Goal: Information Seeking & Learning: Learn about a topic

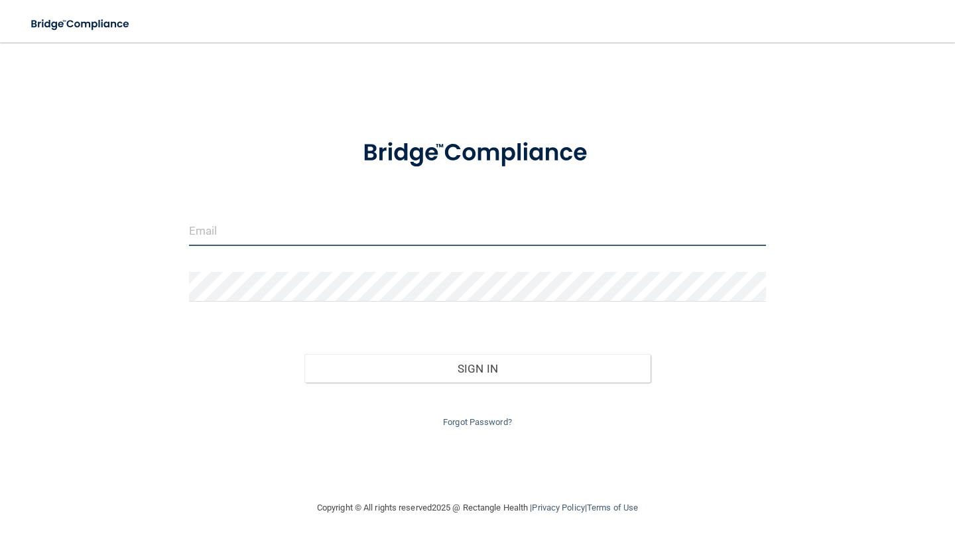
type input "[EMAIL_ADDRESS][DOMAIN_NAME]"
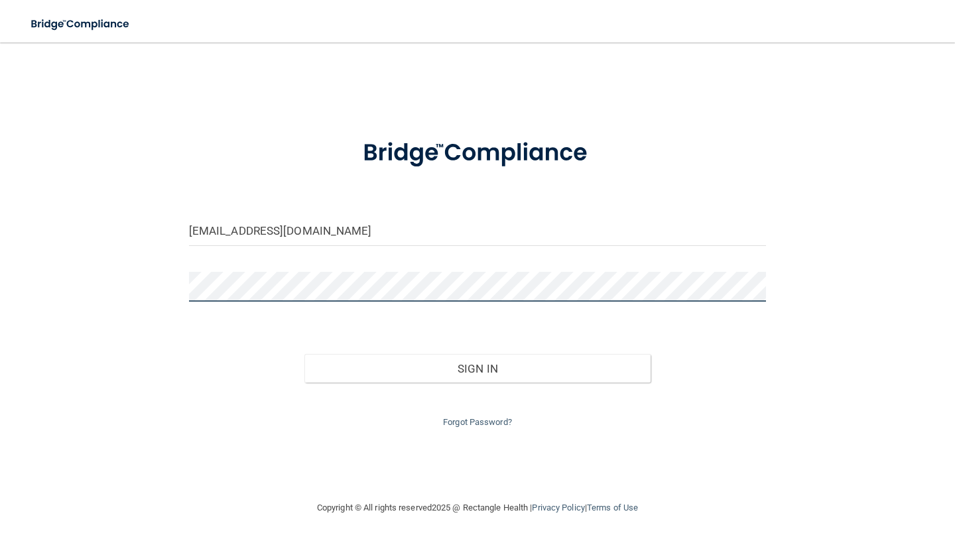
click at [477, 365] on button "Sign In" at bounding box center [477, 368] width 346 height 29
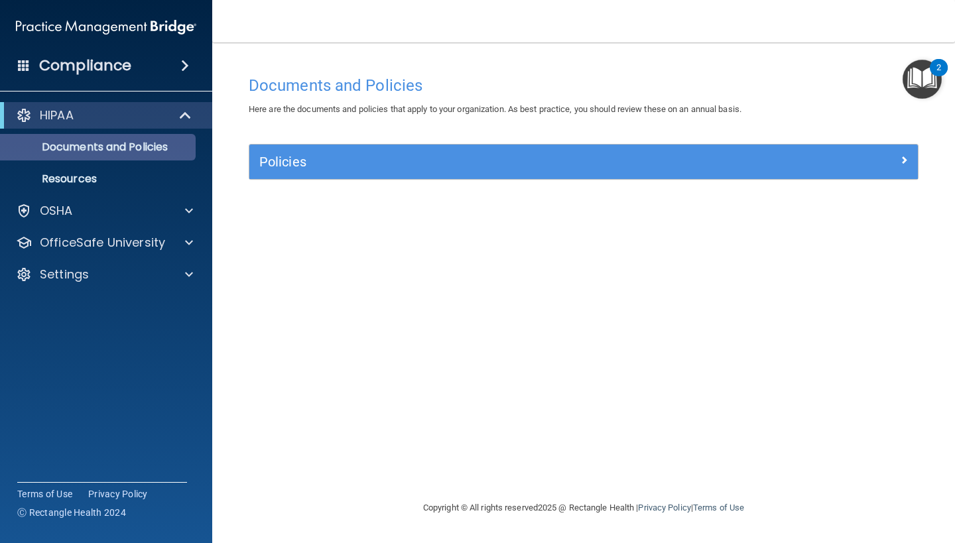
click at [141, 146] on p "Documents and Policies" at bounding box center [99, 147] width 181 height 13
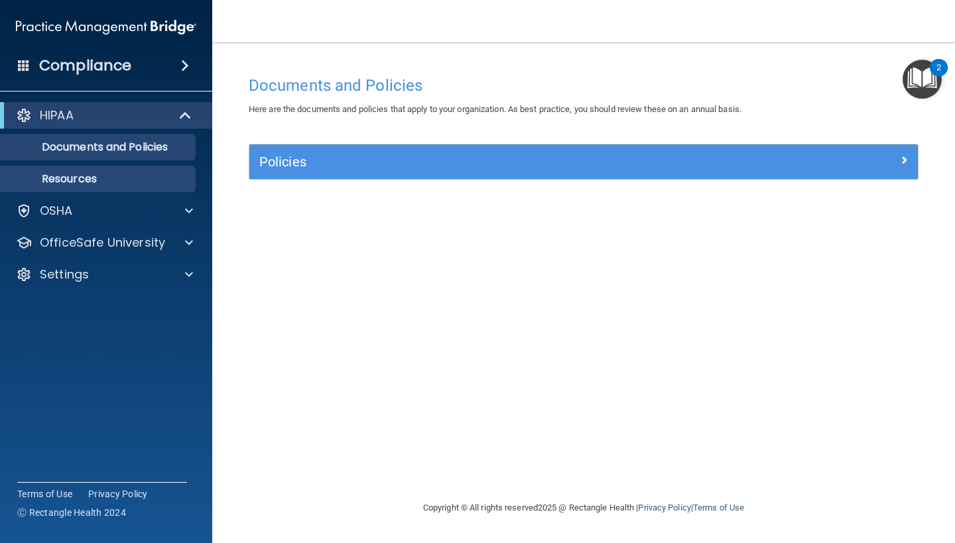
click at [129, 175] on p "Resources" at bounding box center [99, 178] width 181 height 13
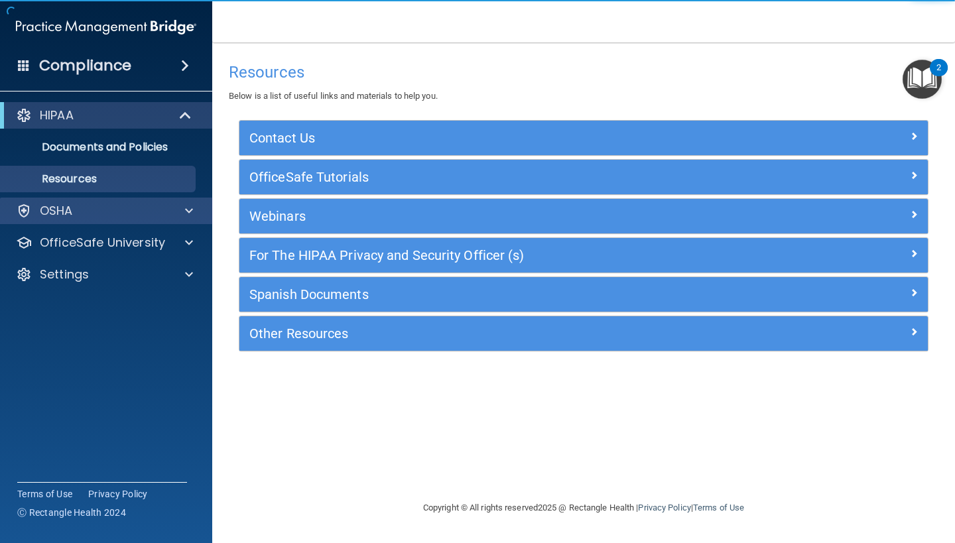
click at [190, 214] on span at bounding box center [189, 211] width 8 height 16
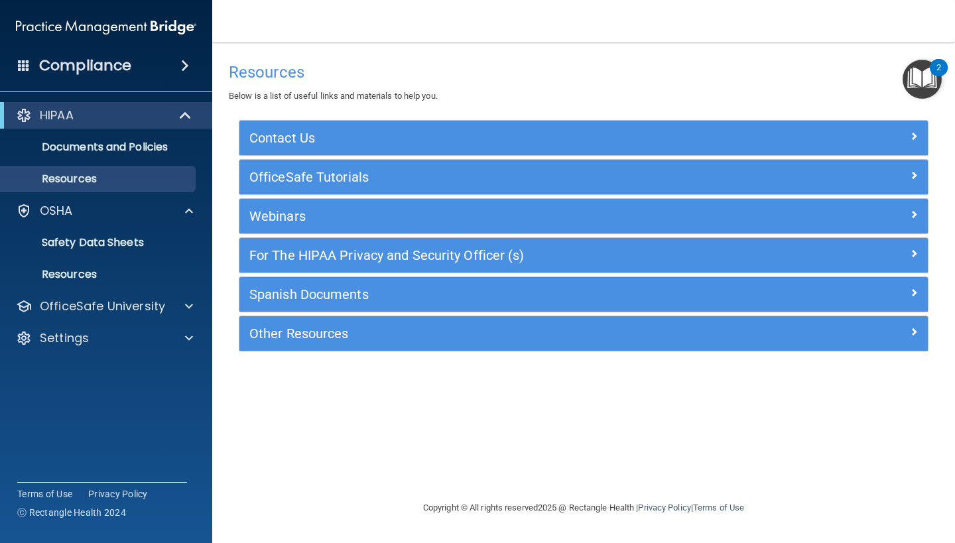
click at [95, 60] on h4 "Compliance" at bounding box center [85, 65] width 92 height 19
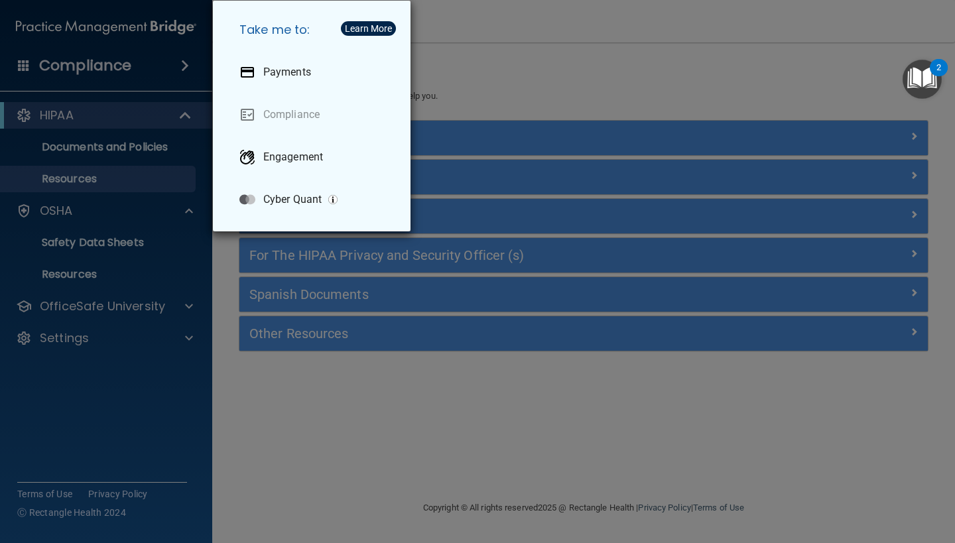
click at [143, 405] on div "Take me to: Payments Compliance Engagement Cyber Quant" at bounding box center [477, 271] width 955 height 543
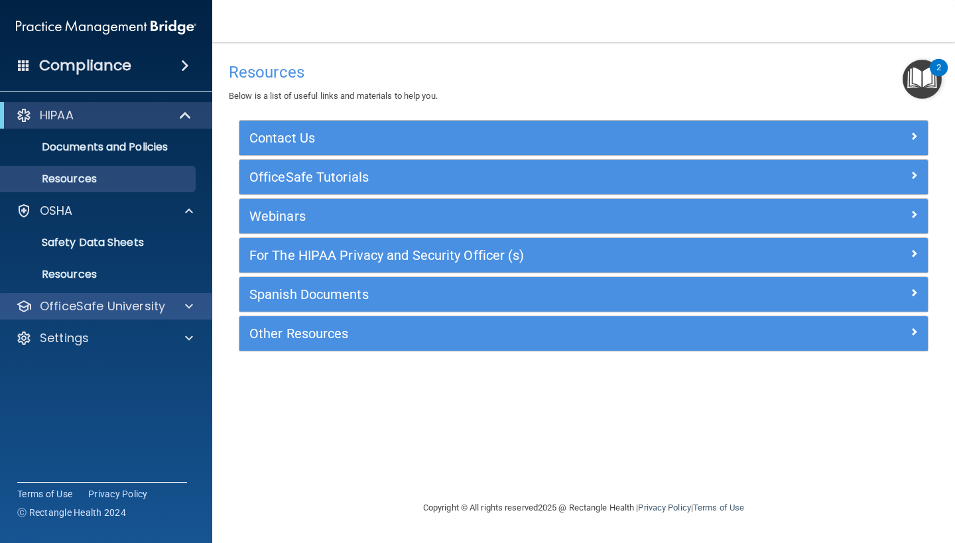
click at [161, 314] on p "OfficeSafe University" at bounding box center [102, 306] width 125 height 16
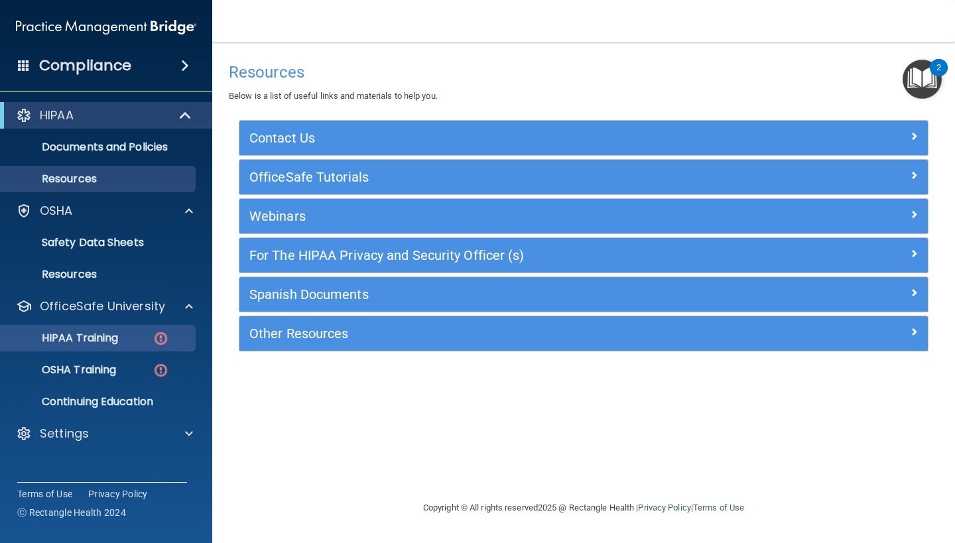
click at [109, 339] on p "HIPAA Training" at bounding box center [63, 337] width 109 height 13
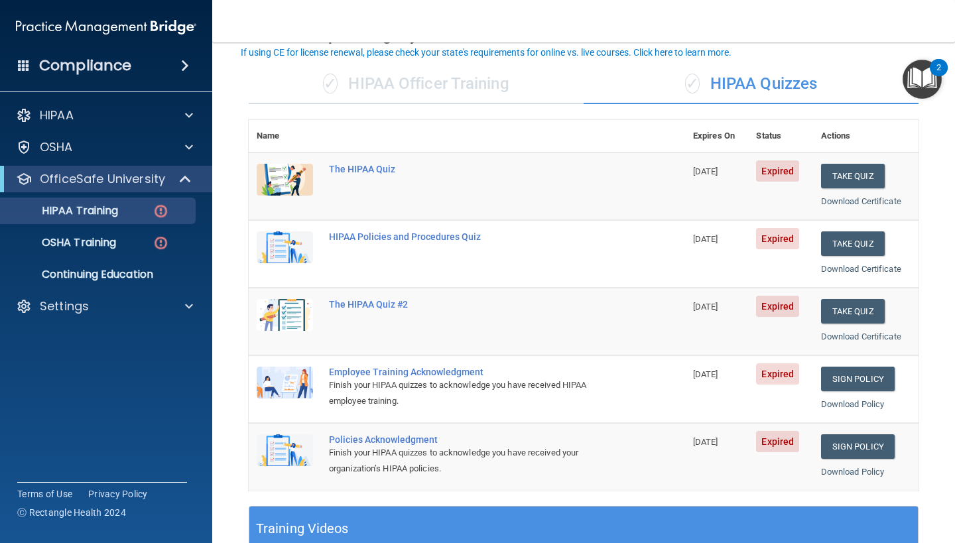
scroll to position [88, 0]
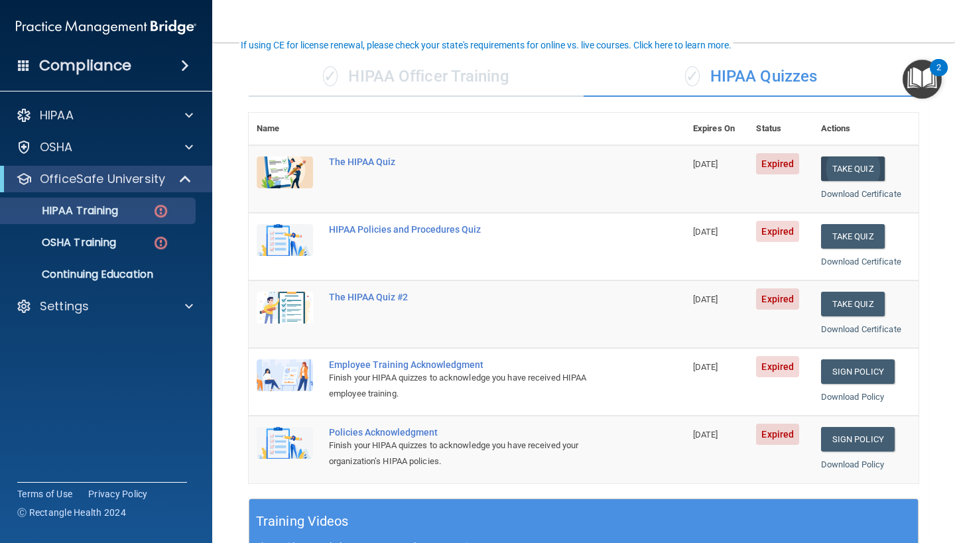
click at [847, 162] on button "Take Quiz" at bounding box center [853, 168] width 64 height 25
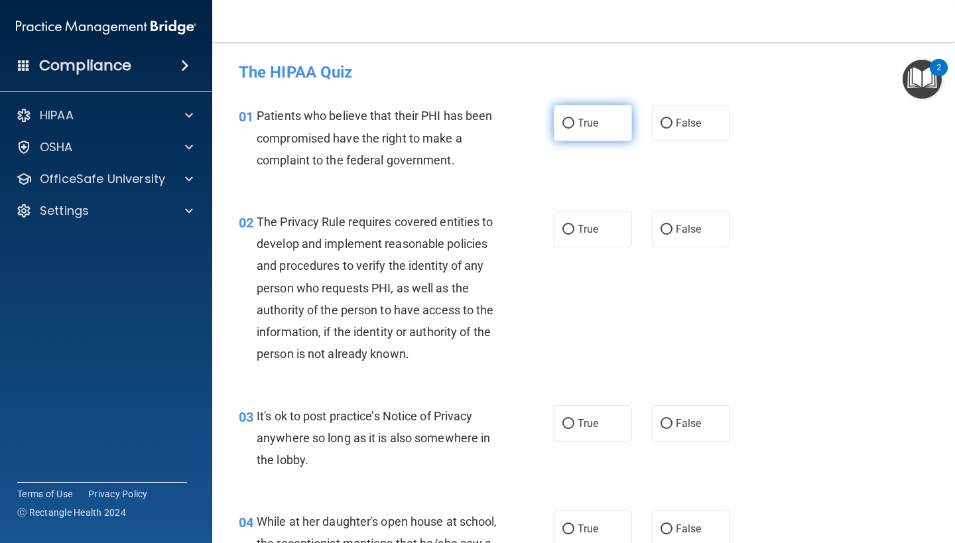
click at [570, 121] on input "True" at bounding box center [568, 124] width 12 height 10
radio input "true"
click at [571, 228] on input "True" at bounding box center [568, 230] width 12 height 10
radio input "true"
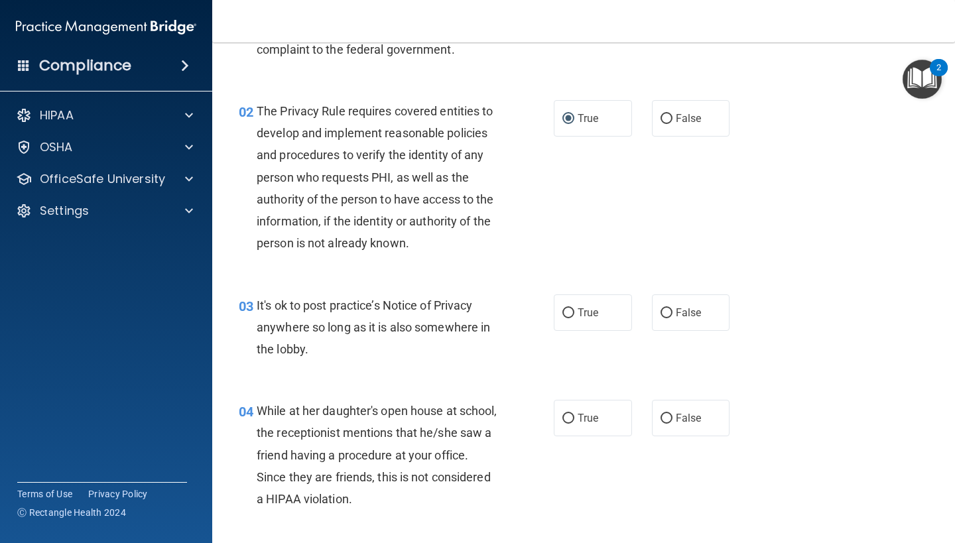
scroll to position [113, 0]
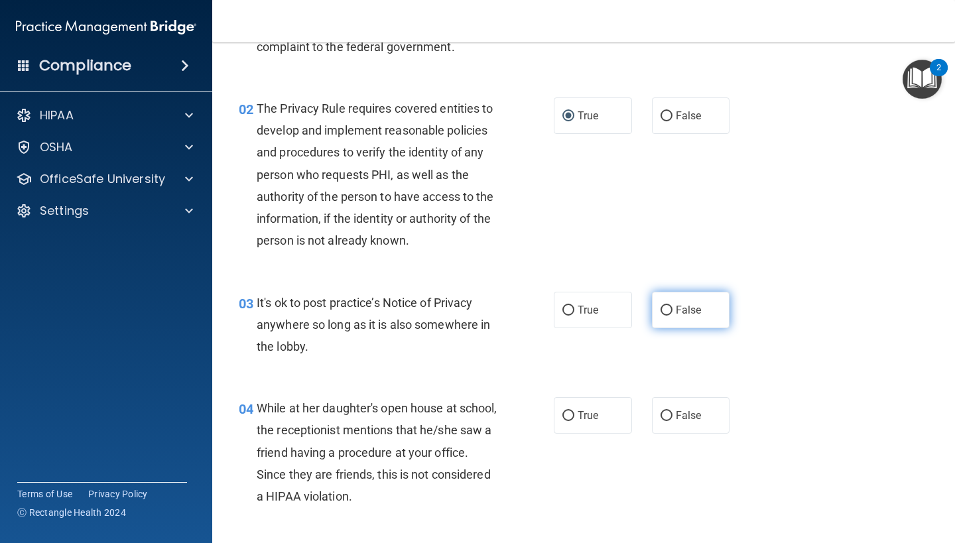
click at [667, 306] on input "False" at bounding box center [666, 311] width 12 height 10
radio input "true"
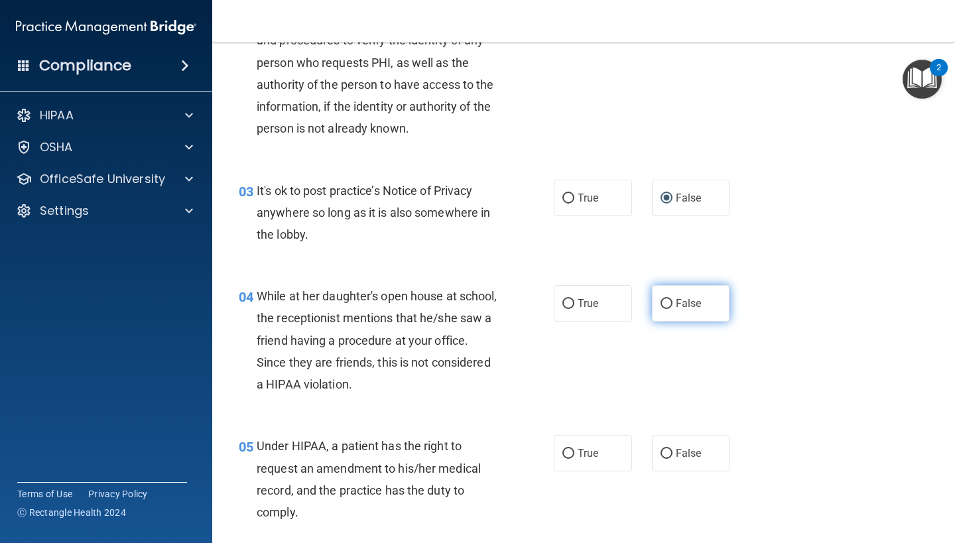
scroll to position [227, 0]
click at [665, 299] on input "False" at bounding box center [666, 303] width 12 height 10
radio input "true"
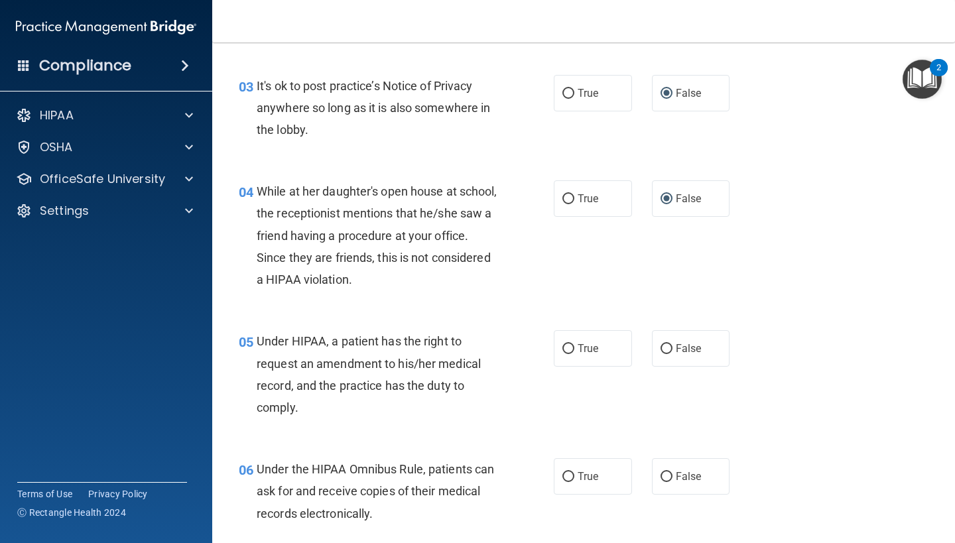
scroll to position [350, 0]
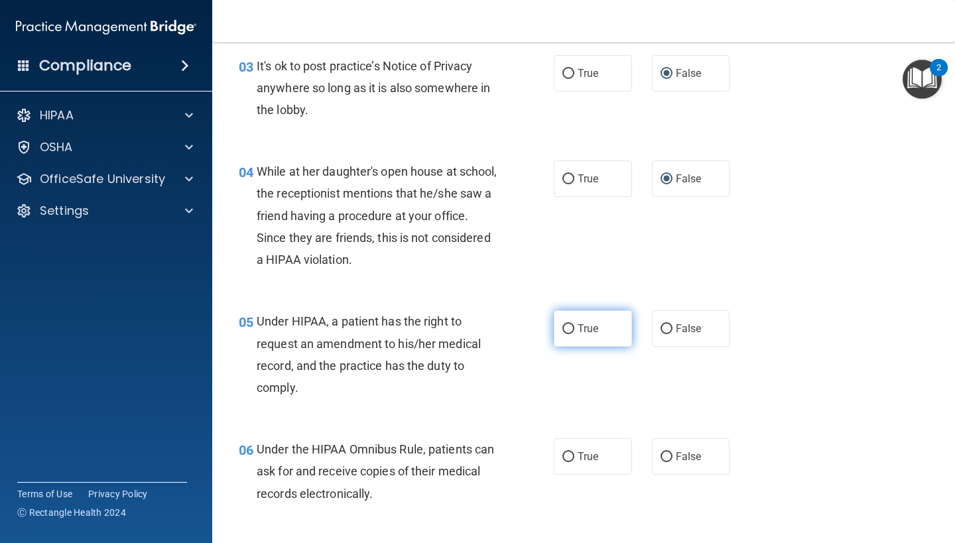
click at [569, 327] on input "True" at bounding box center [568, 329] width 12 height 10
radio input "true"
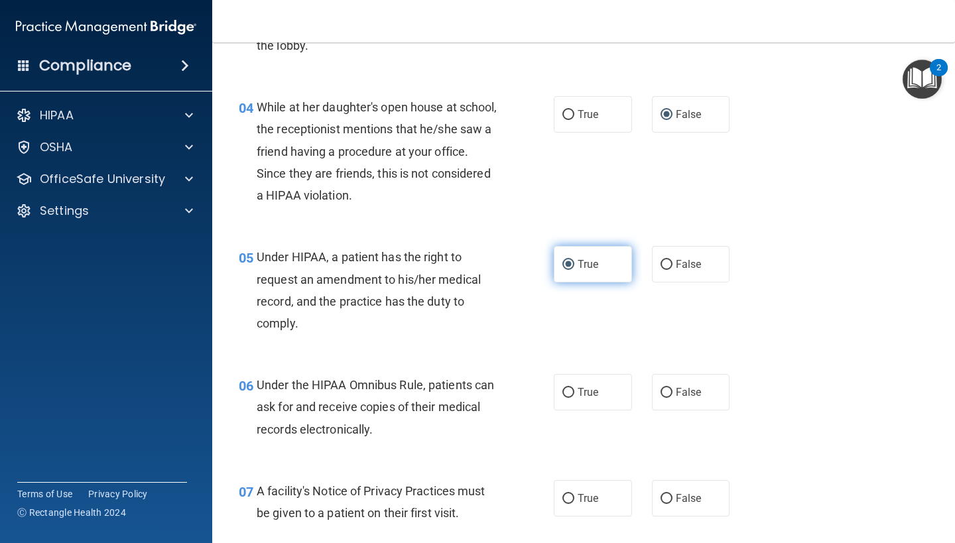
scroll to position [484, 0]
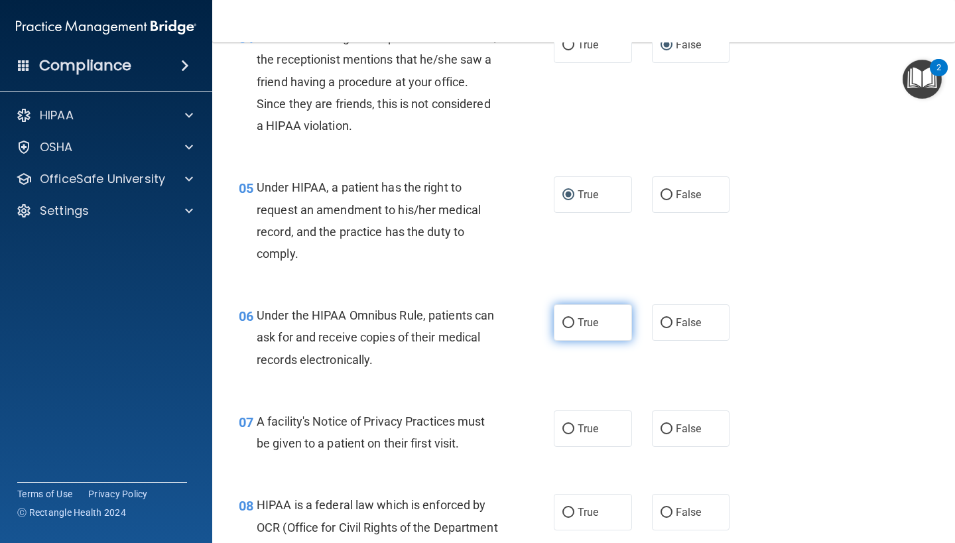
click at [569, 320] on input "True" at bounding box center [568, 323] width 12 height 10
radio input "true"
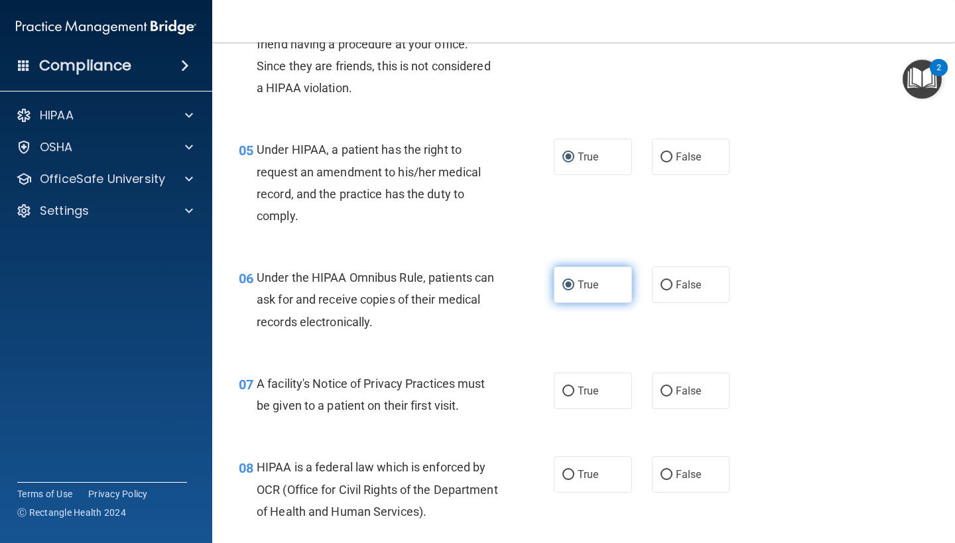
scroll to position [526, 0]
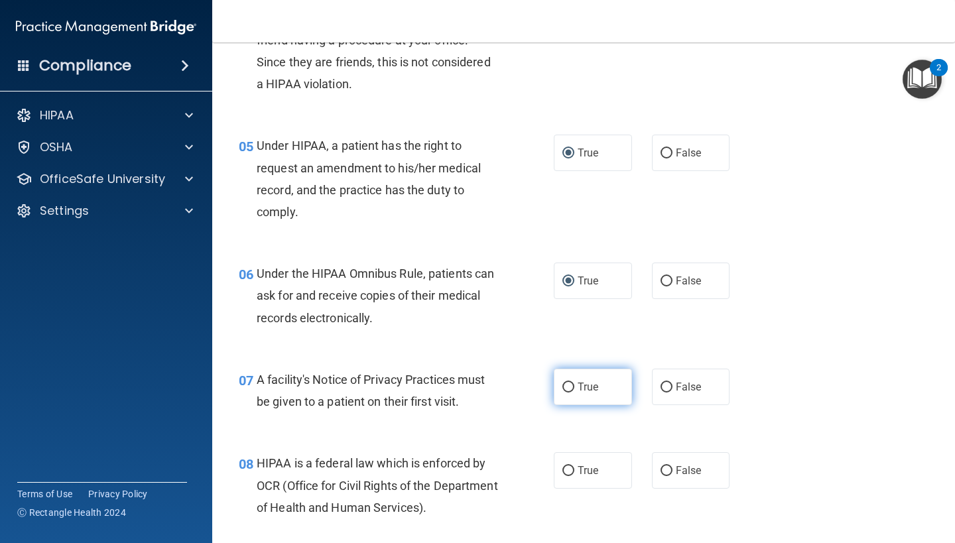
click at [571, 383] on input "True" at bounding box center [568, 388] width 12 height 10
radio input "true"
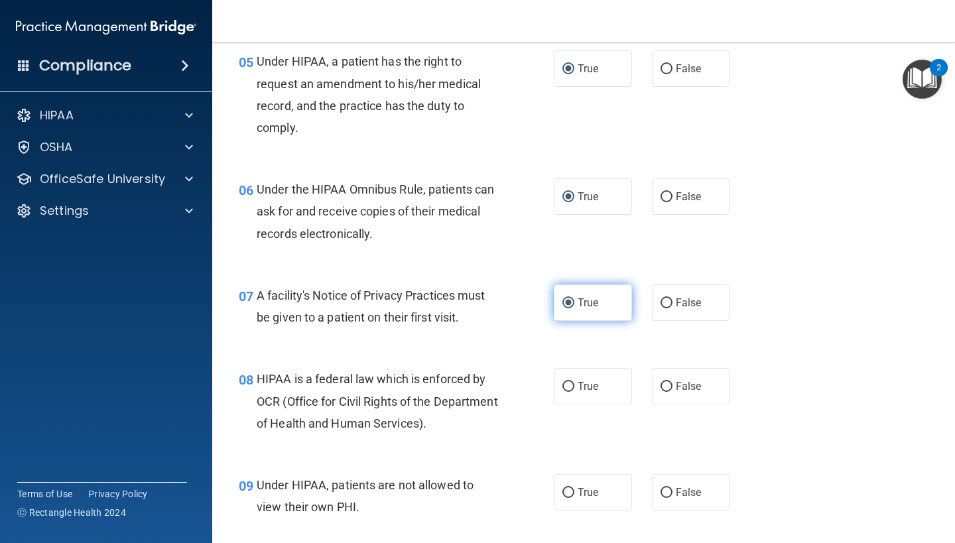
scroll to position [652, 0]
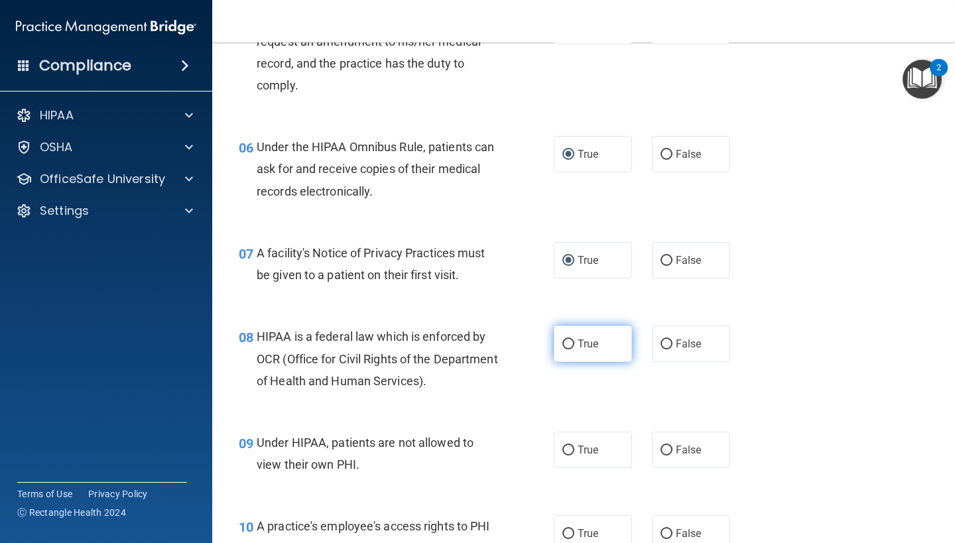
click at [569, 339] on input "True" at bounding box center [568, 344] width 12 height 10
radio input "true"
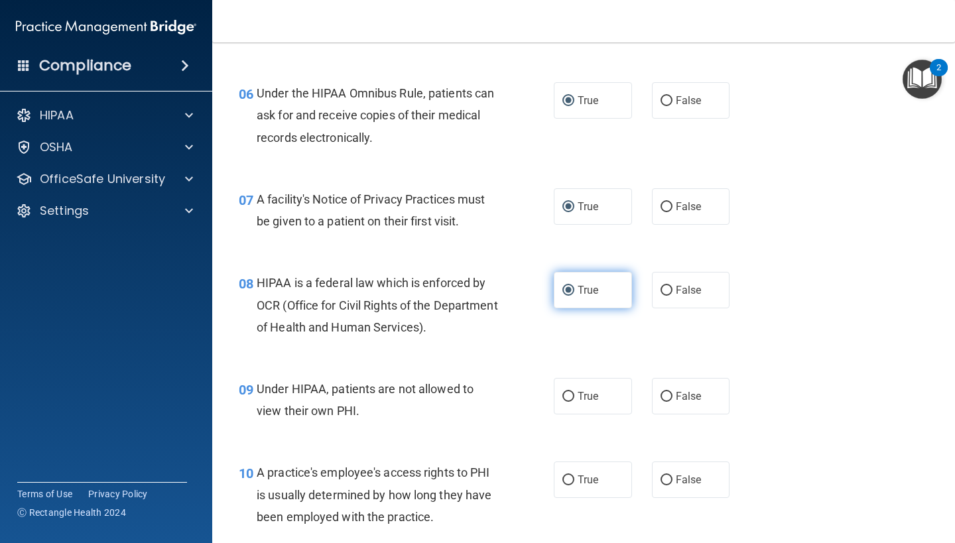
scroll to position [773, 0]
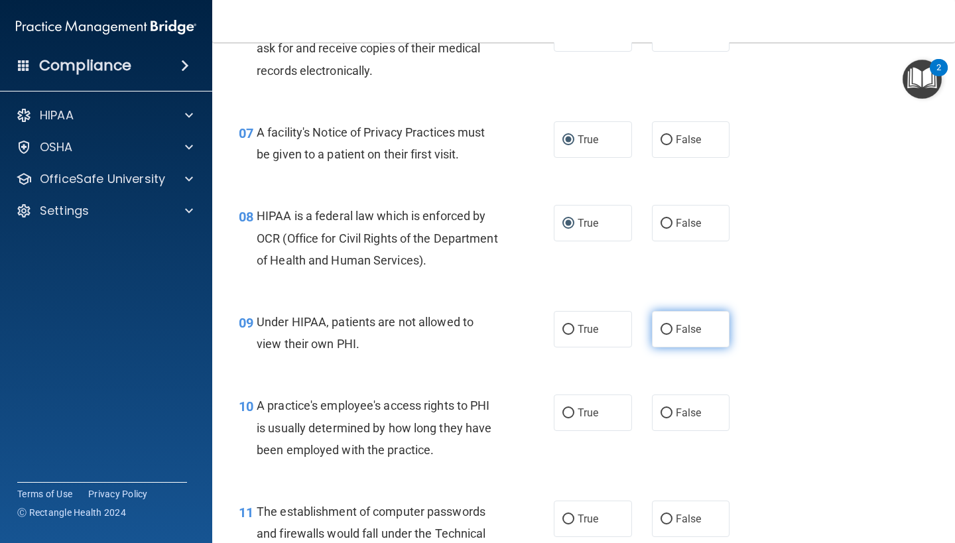
click at [667, 325] on input "False" at bounding box center [666, 330] width 12 height 10
radio input "true"
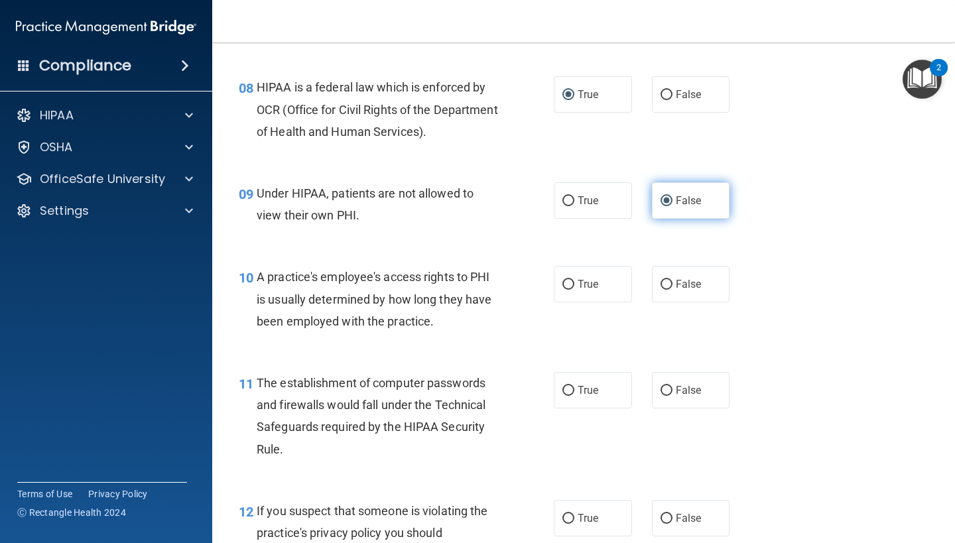
scroll to position [907, 0]
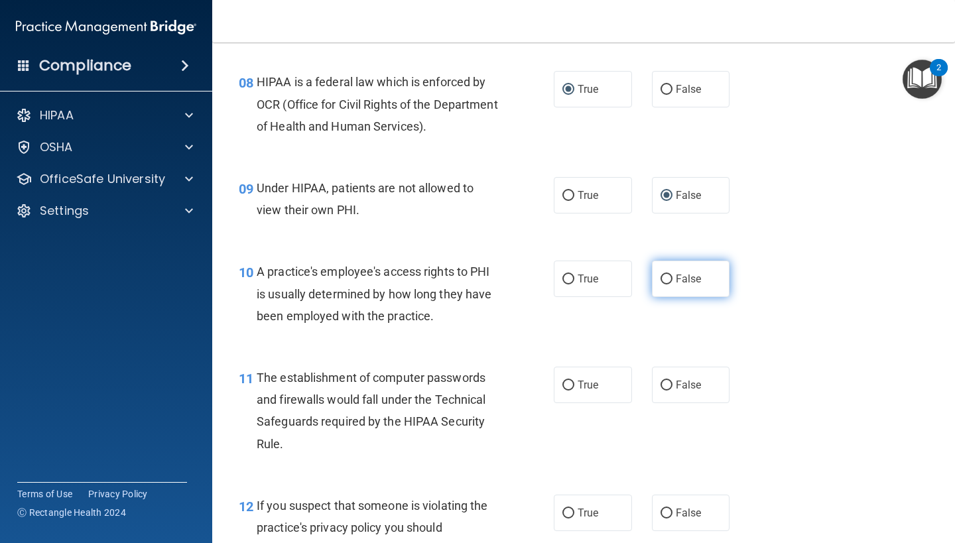
click at [666, 274] on input "False" at bounding box center [666, 279] width 12 height 10
radio input "true"
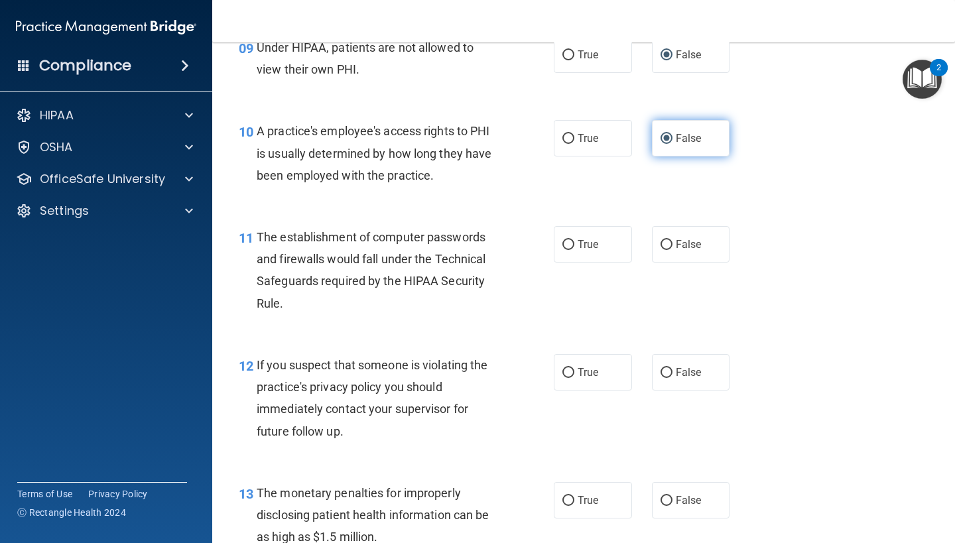
scroll to position [1051, 0]
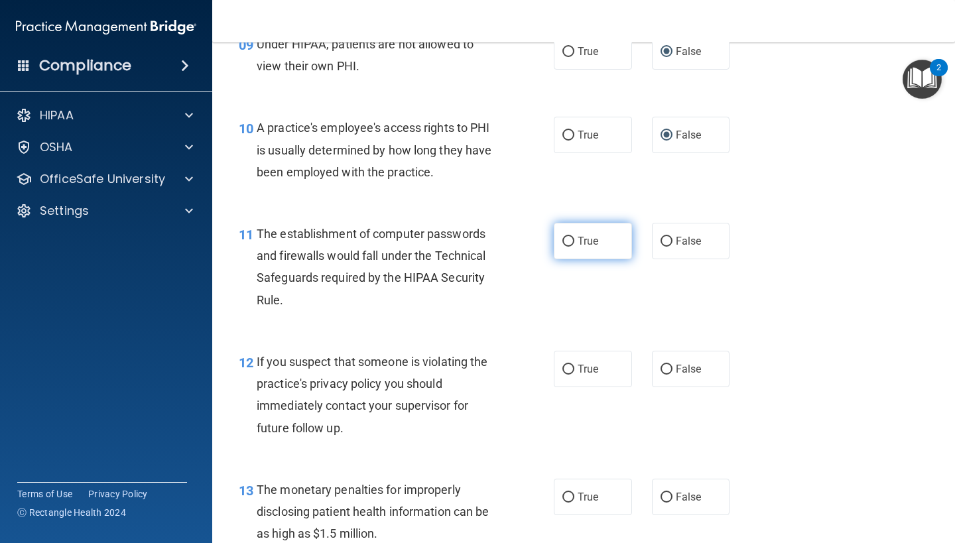
click at [570, 237] on input "True" at bounding box center [568, 242] width 12 height 10
radio input "true"
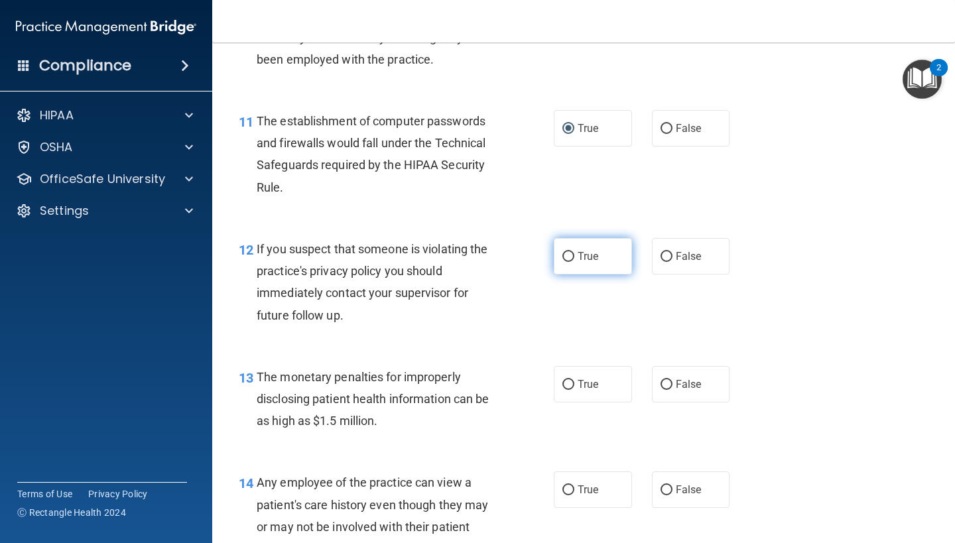
scroll to position [1164, 0]
click at [569, 251] on input "True" at bounding box center [568, 256] width 12 height 10
radio input "true"
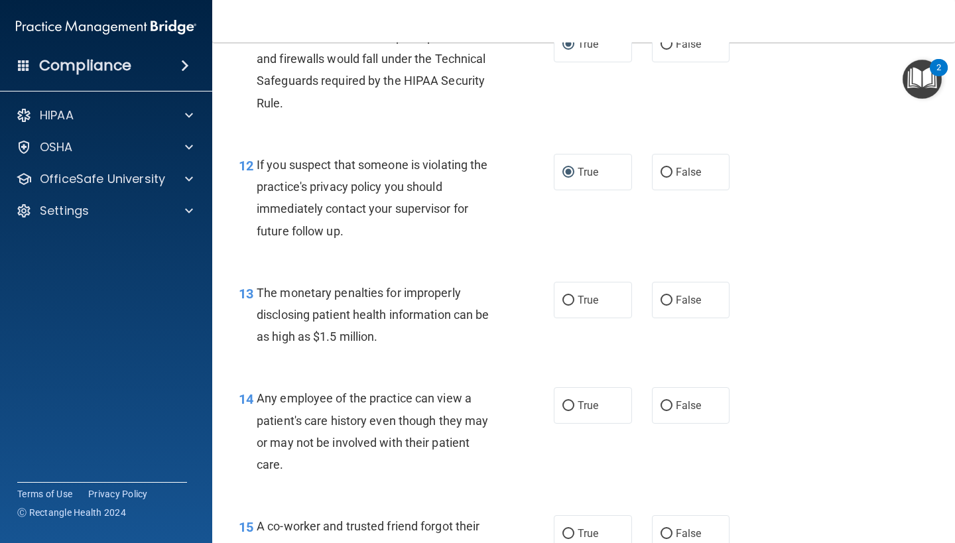
scroll to position [1257, 0]
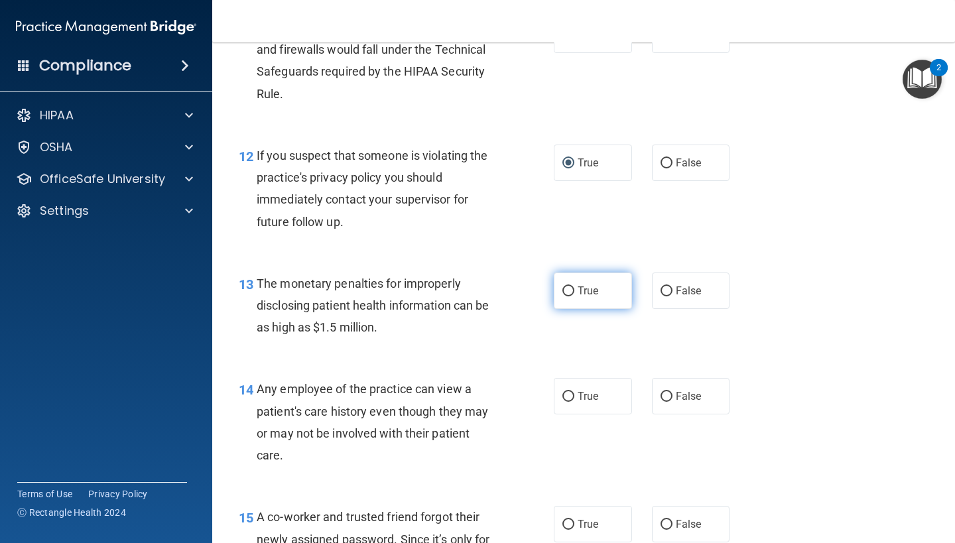
click at [568, 286] on input "True" at bounding box center [568, 291] width 12 height 10
radio input "true"
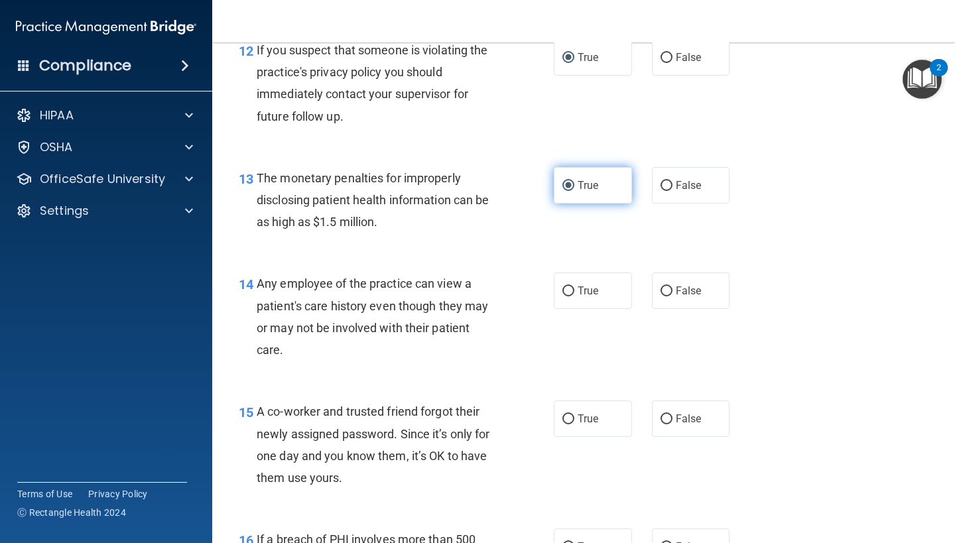
scroll to position [1366, 0]
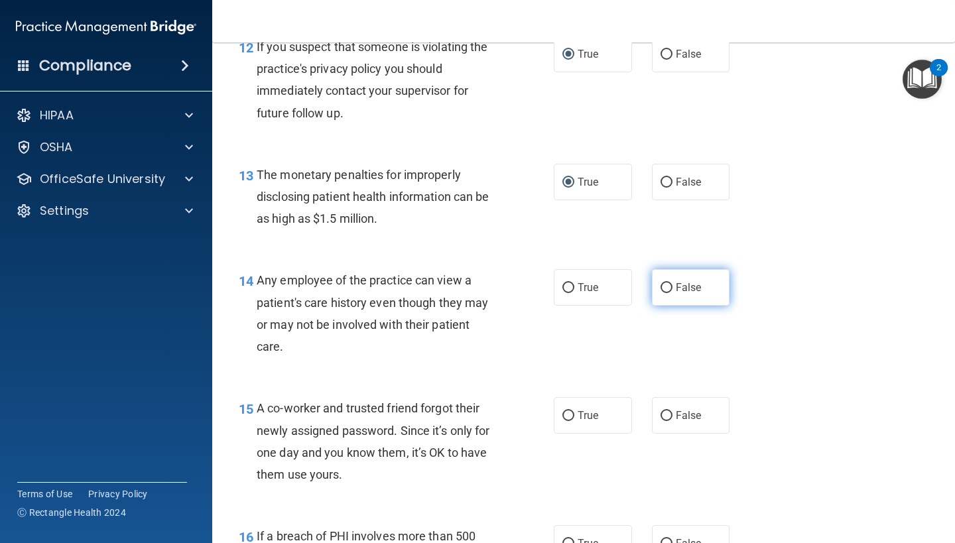
click at [667, 283] on input "False" at bounding box center [666, 288] width 12 height 10
radio input "true"
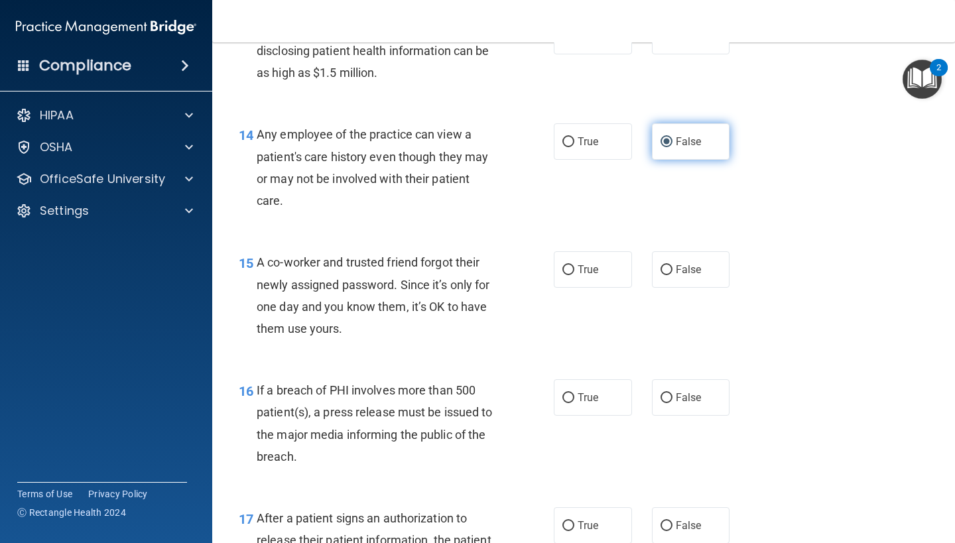
scroll to position [1513, 0]
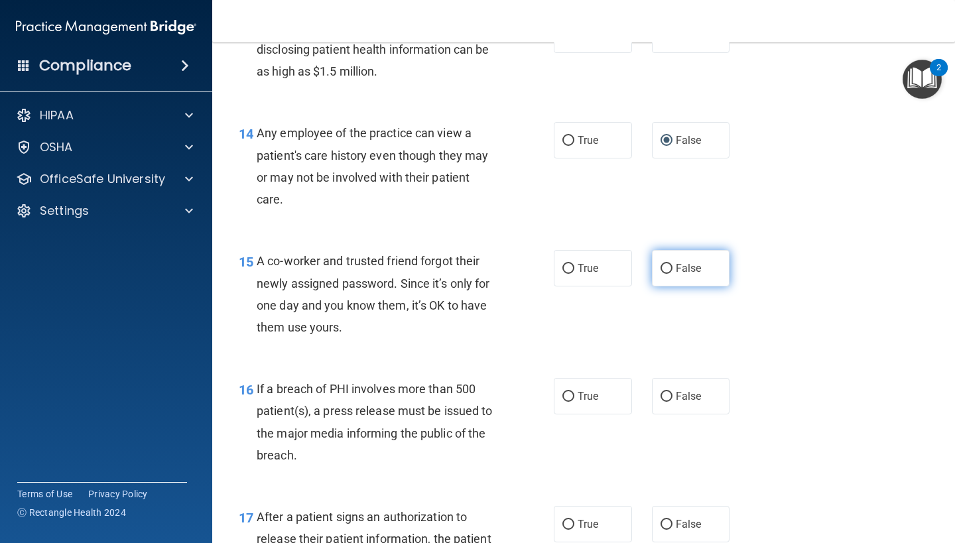
click at [664, 264] on input "False" at bounding box center [666, 269] width 12 height 10
radio input "true"
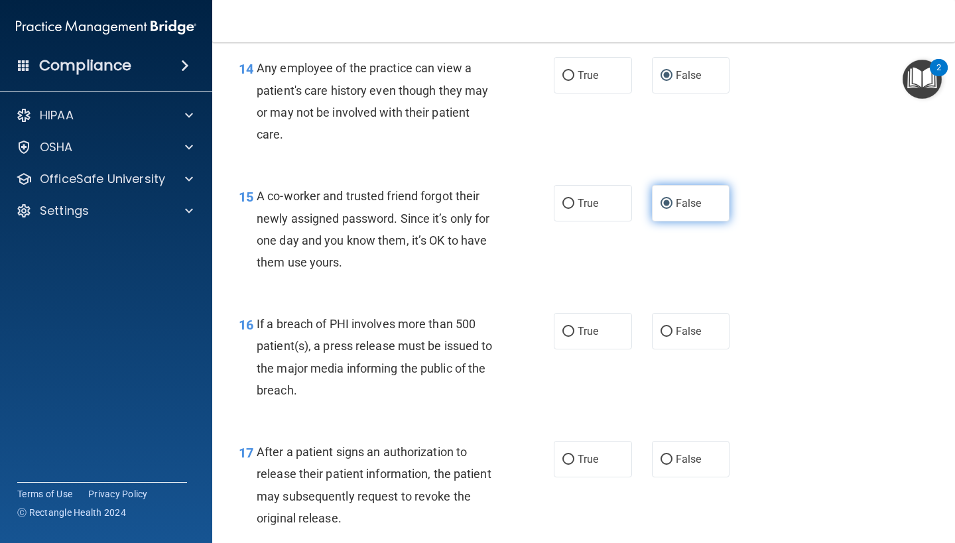
scroll to position [1608, 0]
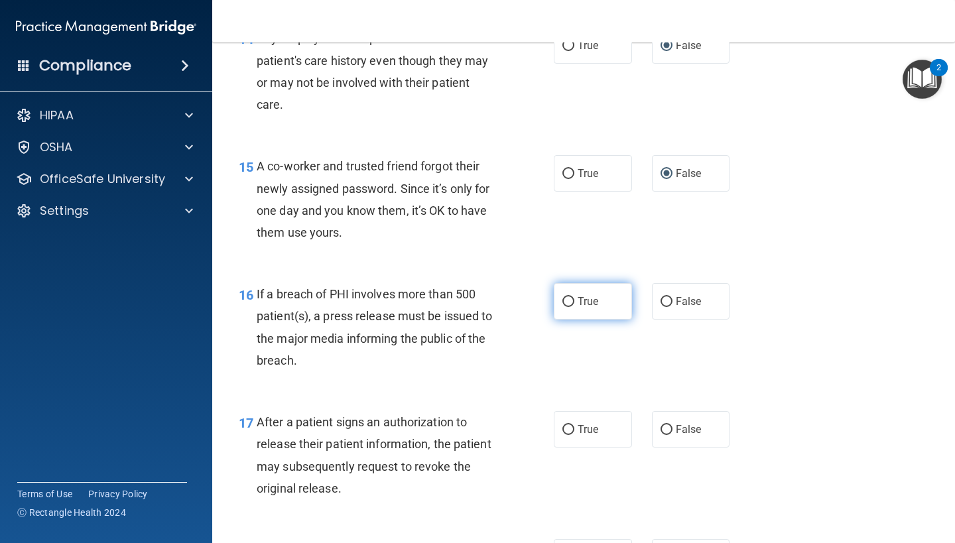
click at [567, 297] on input "True" at bounding box center [568, 302] width 12 height 10
radio input "true"
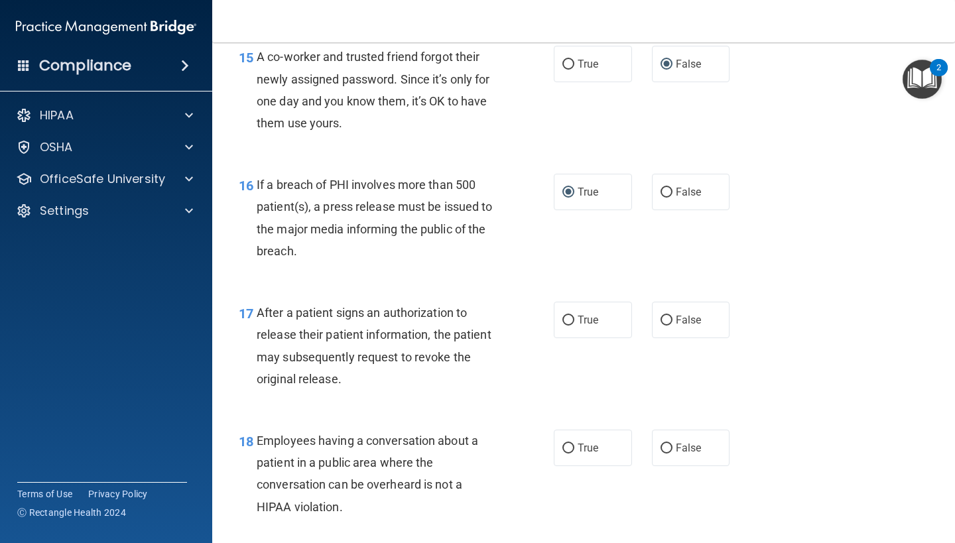
scroll to position [1724, 0]
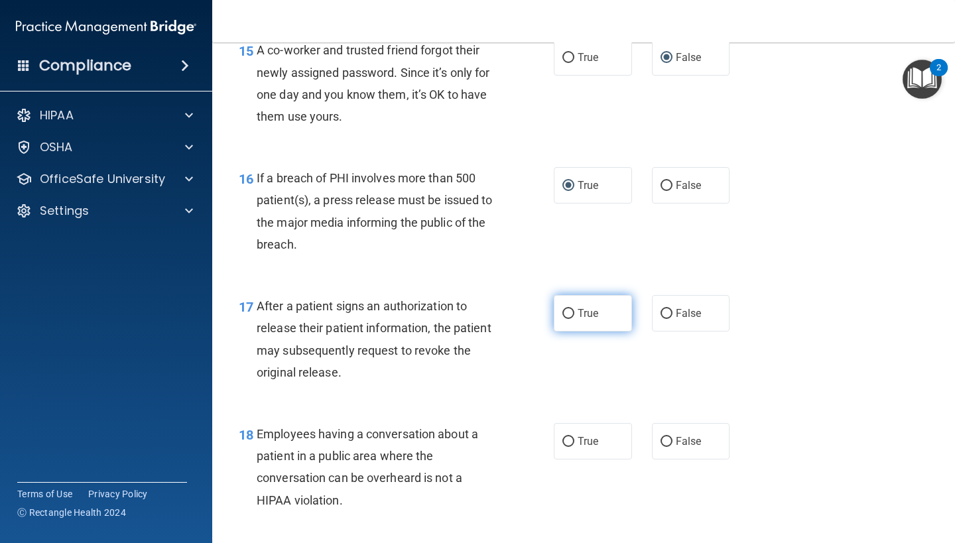
click at [570, 309] on input "True" at bounding box center [568, 314] width 12 height 10
radio input "true"
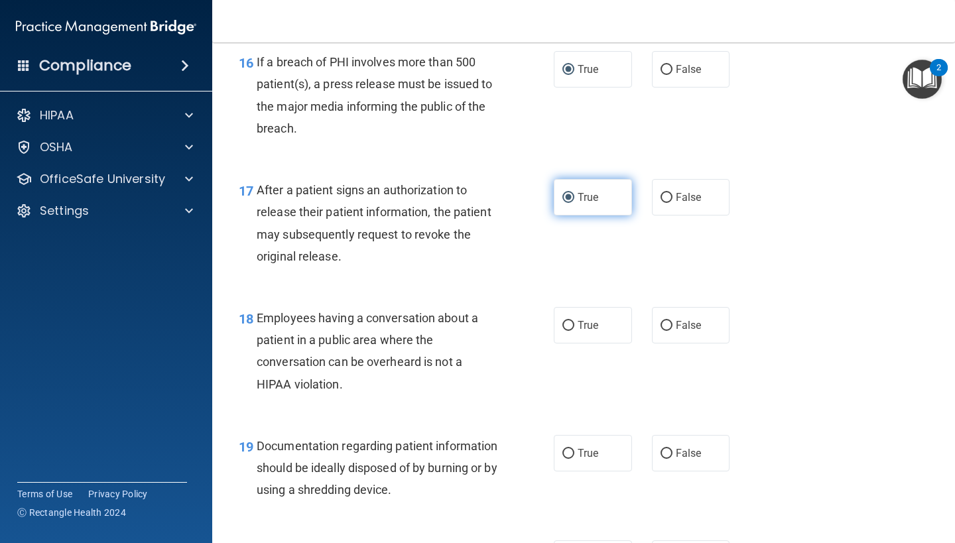
scroll to position [1842, 0]
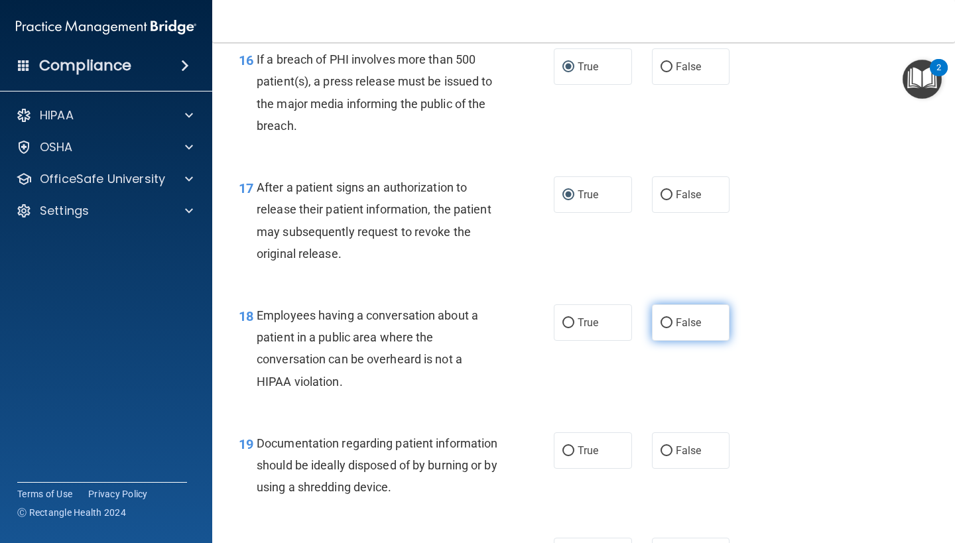
click at [667, 318] on input "False" at bounding box center [666, 323] width 12 height 10
radio input "true"
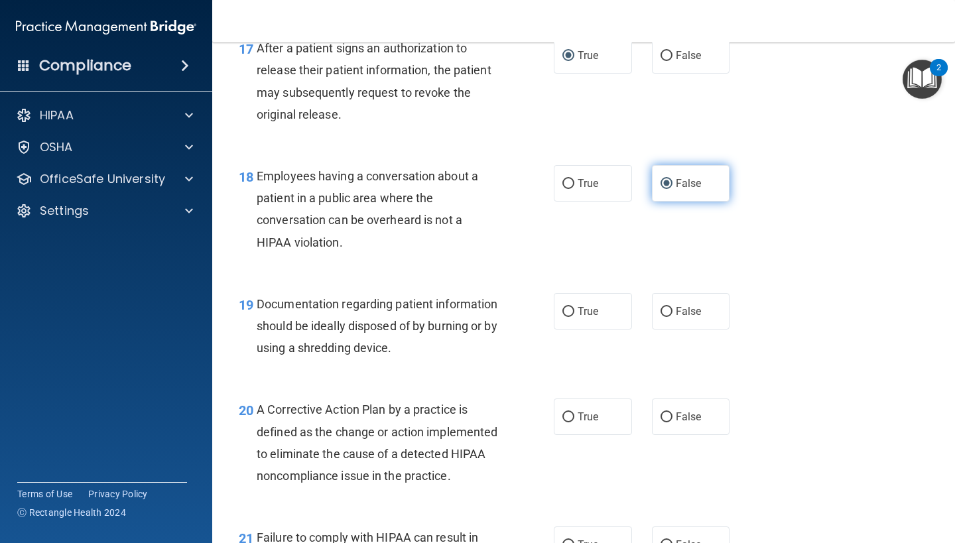
scroll to position [1982, 0]
click at [566, 306] on input "True" at bounding box center [568, 311] width 12 height 10
radio input "true"
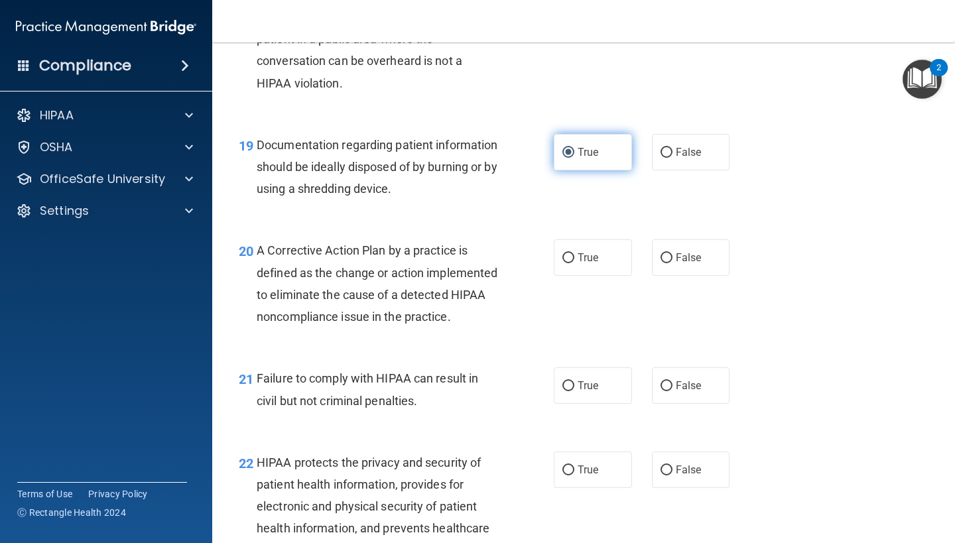
scroll to position [2148, 0]
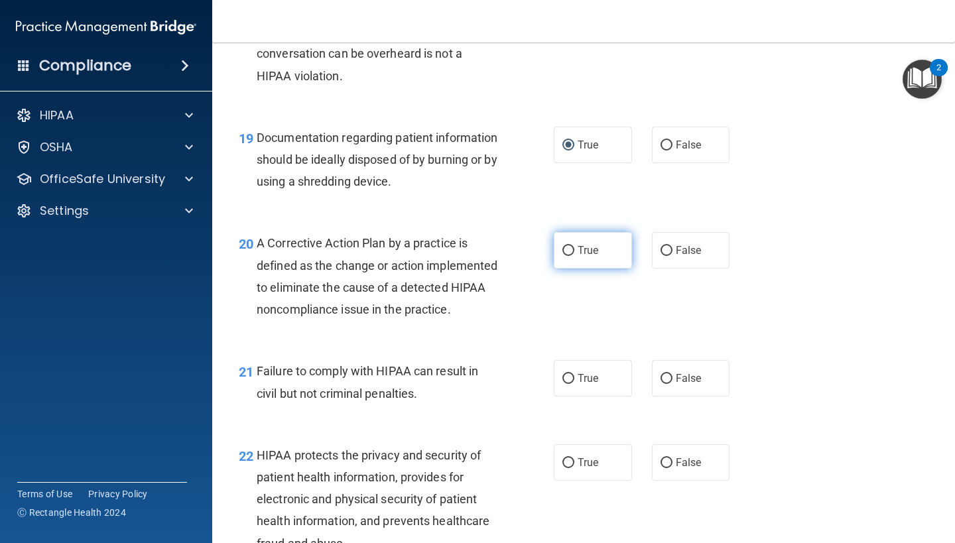
click at [567, 246] on input "True" at bounding box center [568, 251] width 12 height 10
radio input "true"
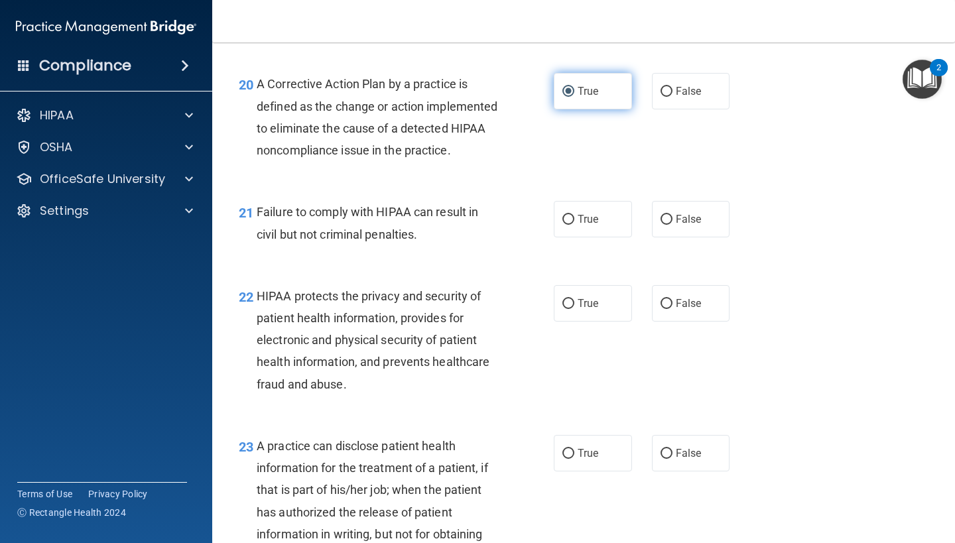
scroll to position [2318, 0]
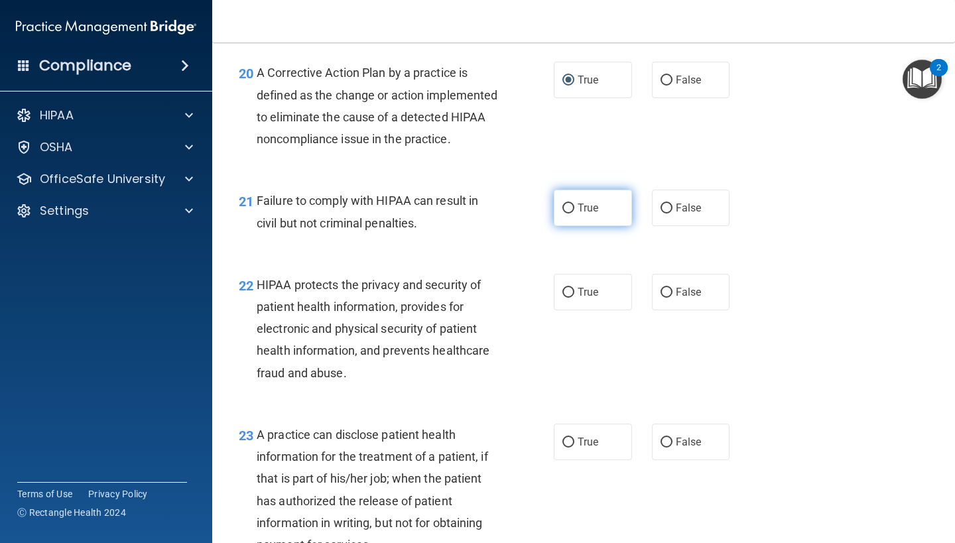
click at [569, 213] on input "True" at bounding box center [568, 209] width 12 height 10
radio input "true"
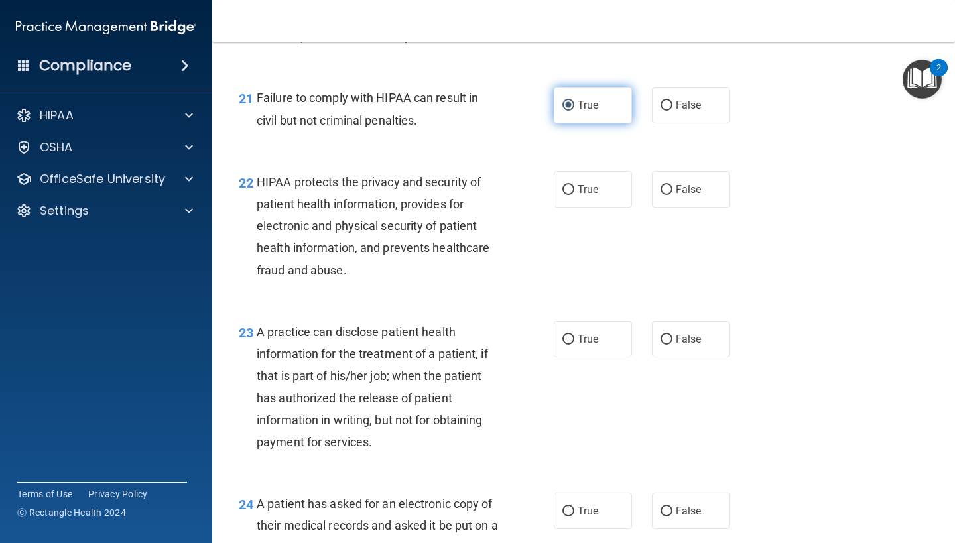
scroll to position [2427, 0]
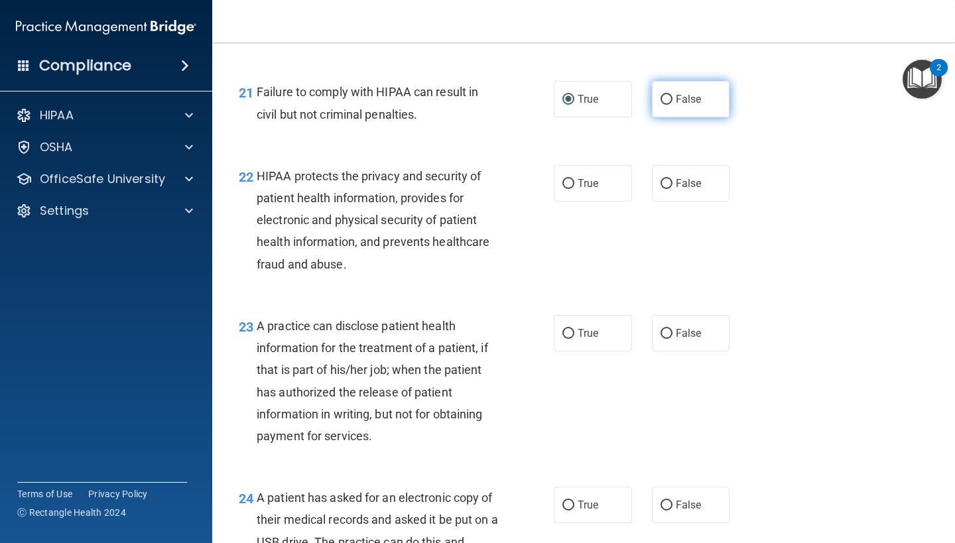
click at [666, 105] on input "False" at bounding box center [666, 100] width 12 height 10
radio input "true"
radio input "false"
click at [567, 189] on input "True" at bounding box center [568, 184] width 12 height 10
radio input "true"
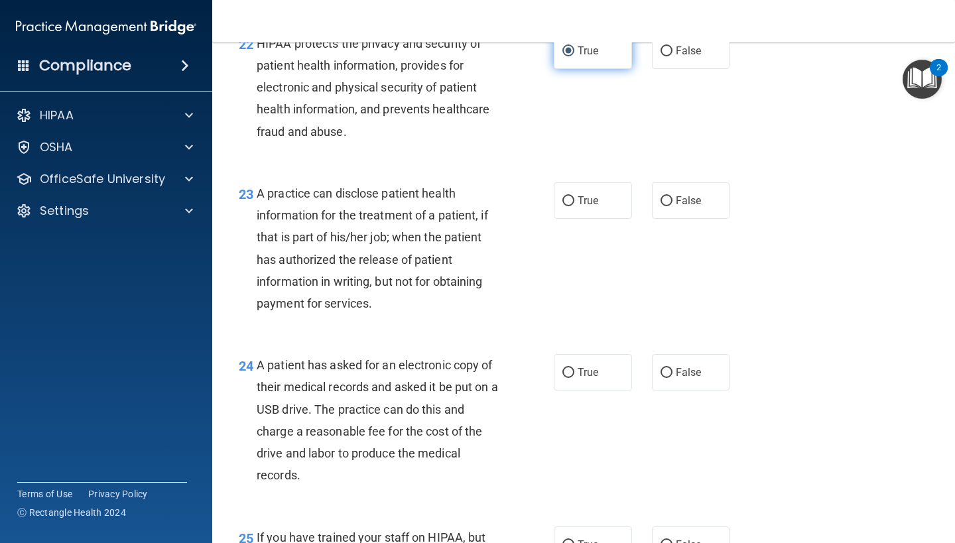
scroll to position [2561, 0]
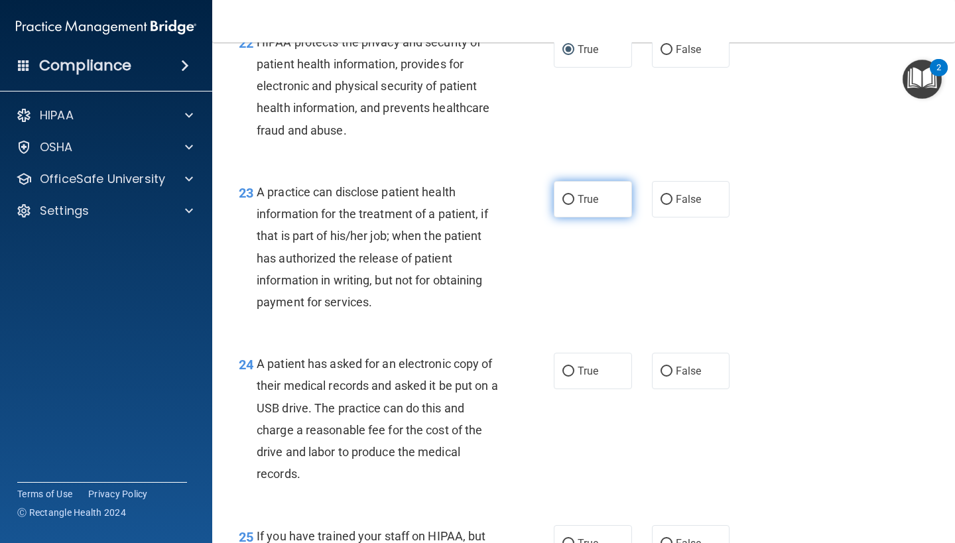
click at [567, 205] on input "True" at bounding box center [568, 200] width 12 height 10
radio input "true"
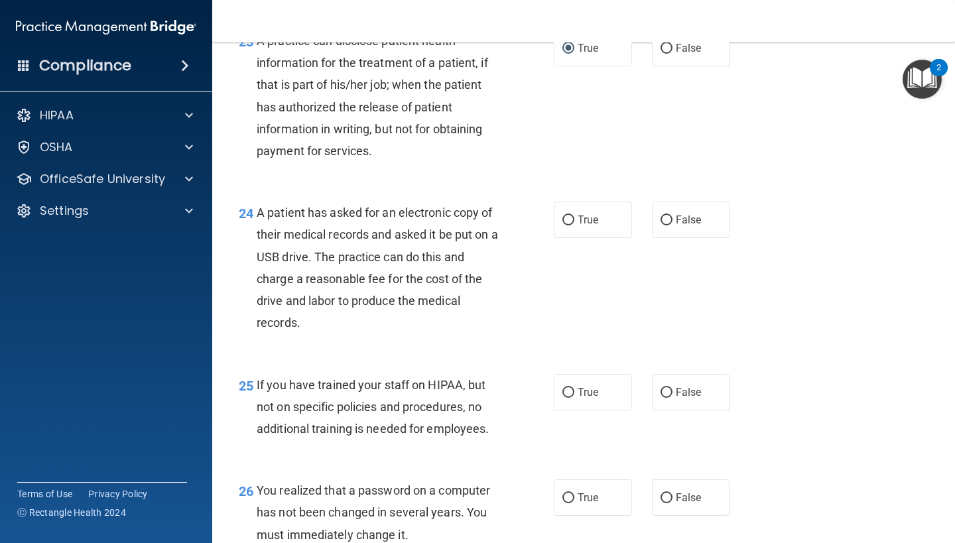
scroll to position [2729, 0]
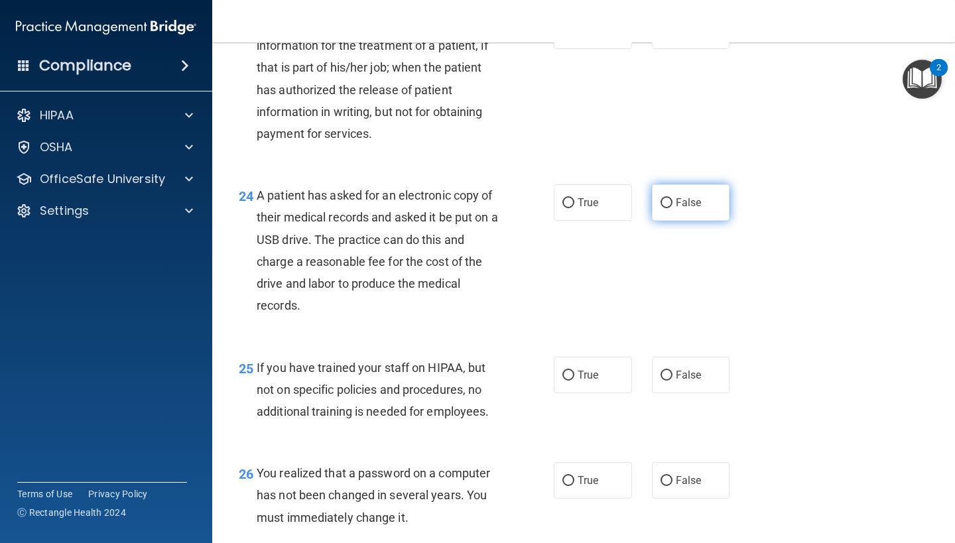
click at [666, 208] on input "False" at bounding box center [666, 203] width 12 height 10
radio input "true"
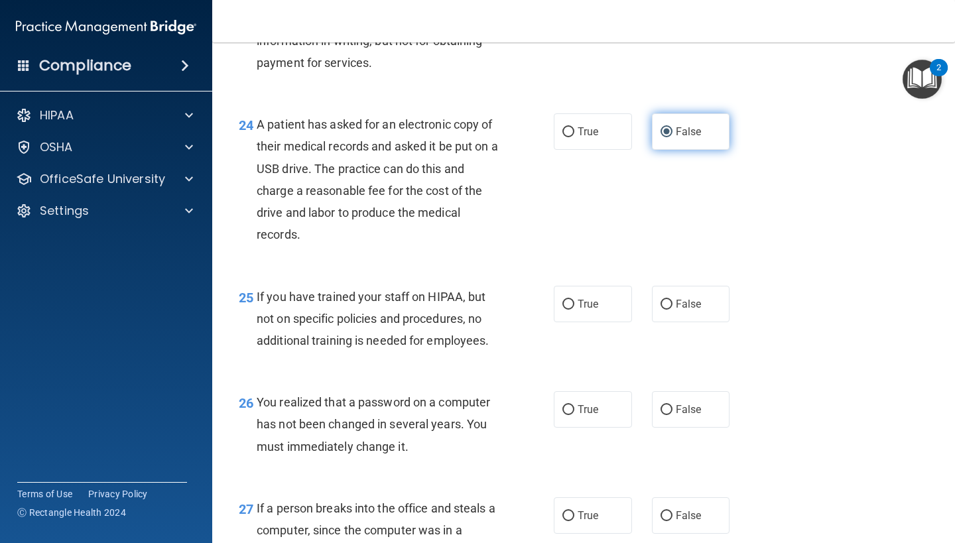
scroll to position [2806, 0]
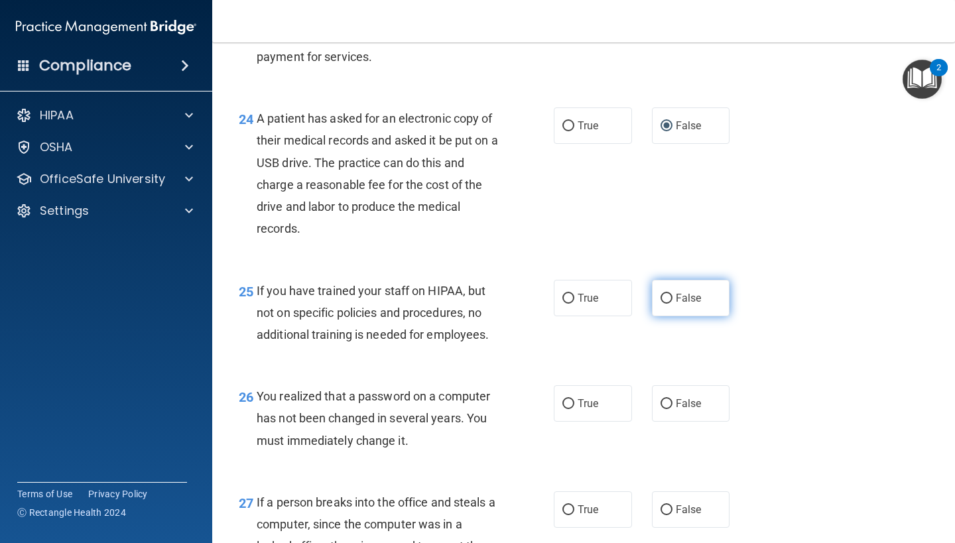
click at [666, 304] on input "False" at bounding box center [666, 299] width 12 height 10
radio input "true"
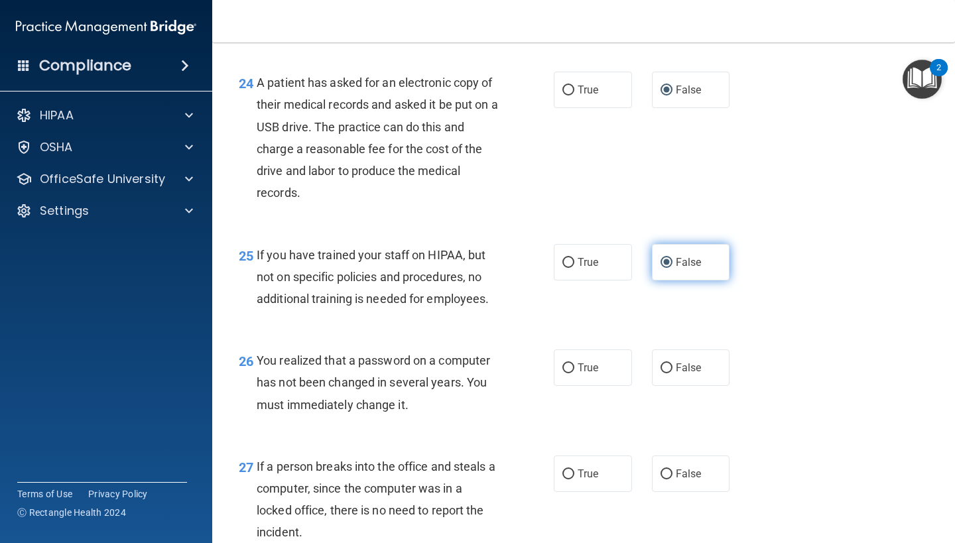
scroll to position [2845, 0]
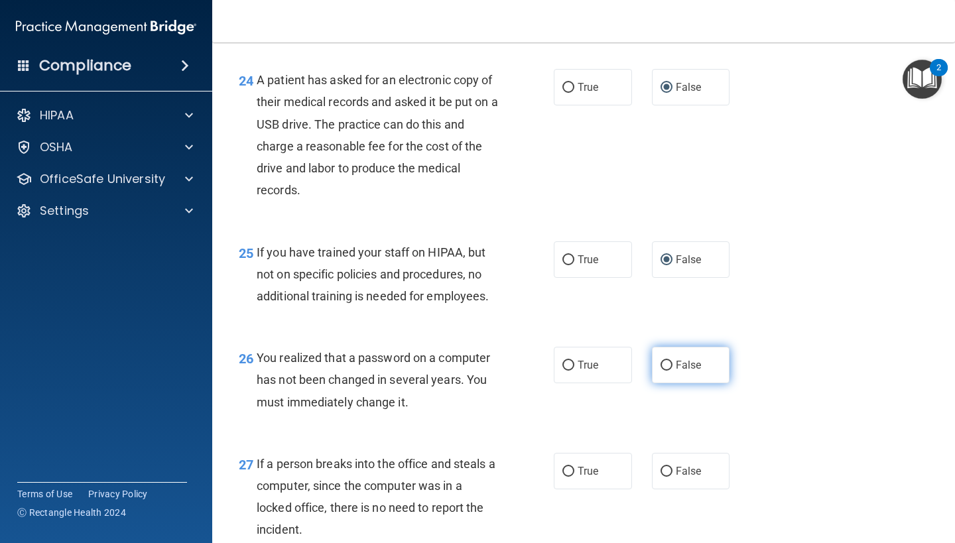
click at [666, 371] on input "False" at bounding box center [666, 366] width 12 height 10
radio input "true"
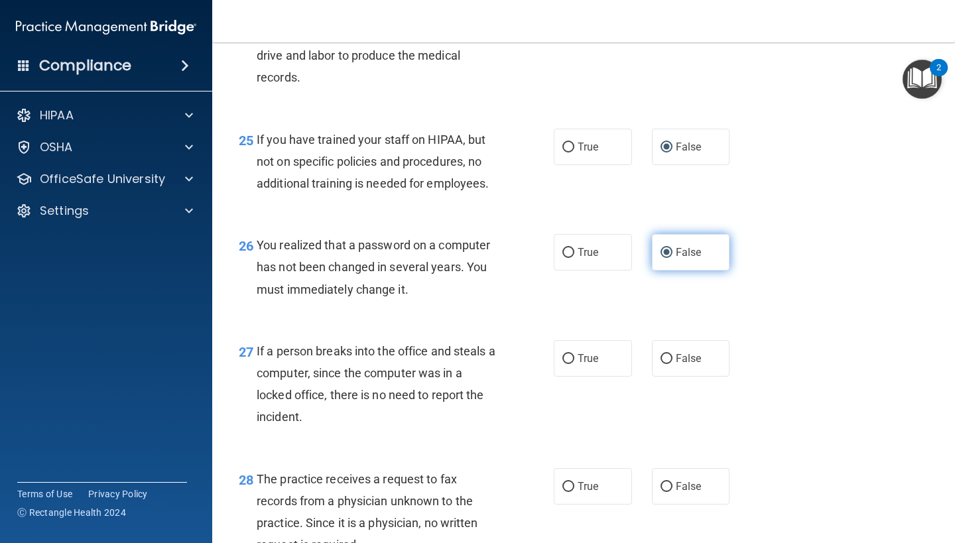
scroll to position [2969, 0]
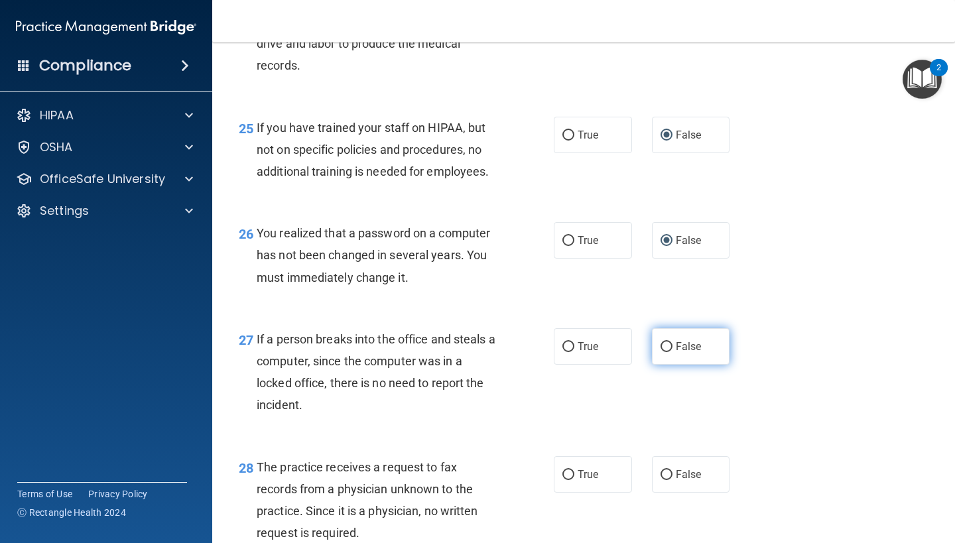
click at [666, 352] on input "False" at bounding box center [666, 347] width 12 height 10
radio input "true"
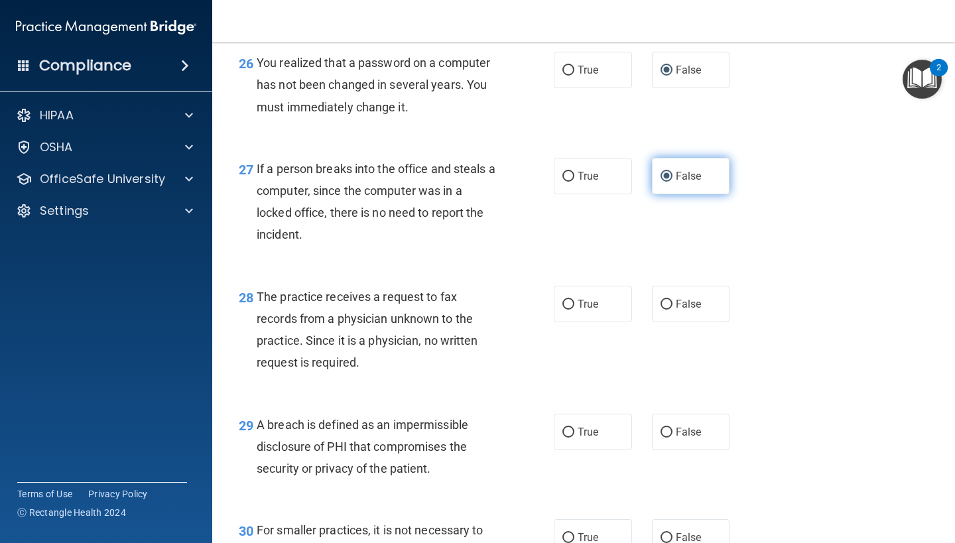
scroll to position [3147, 0]
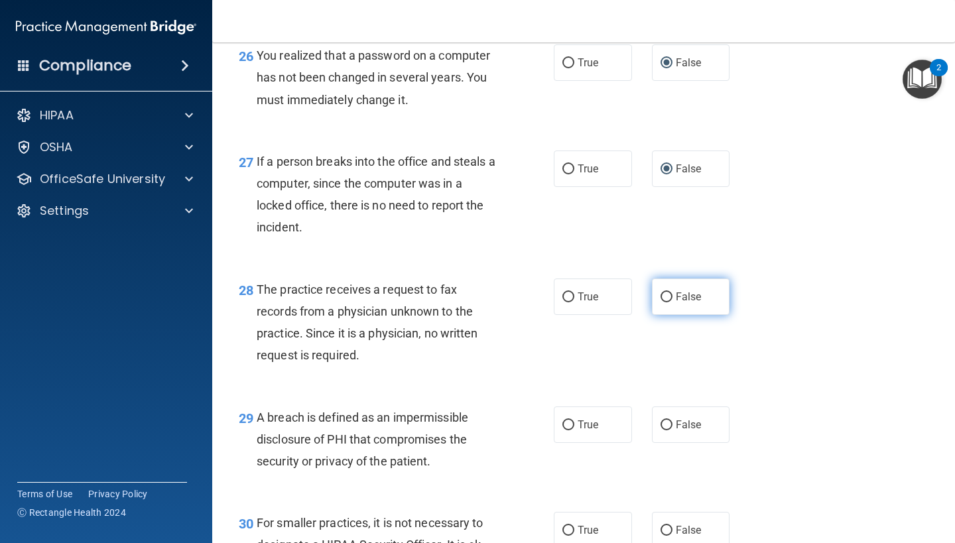
click at [667, 302] on input "False" at bounding box center [666, 297] width 12 height 10
radio input "true"
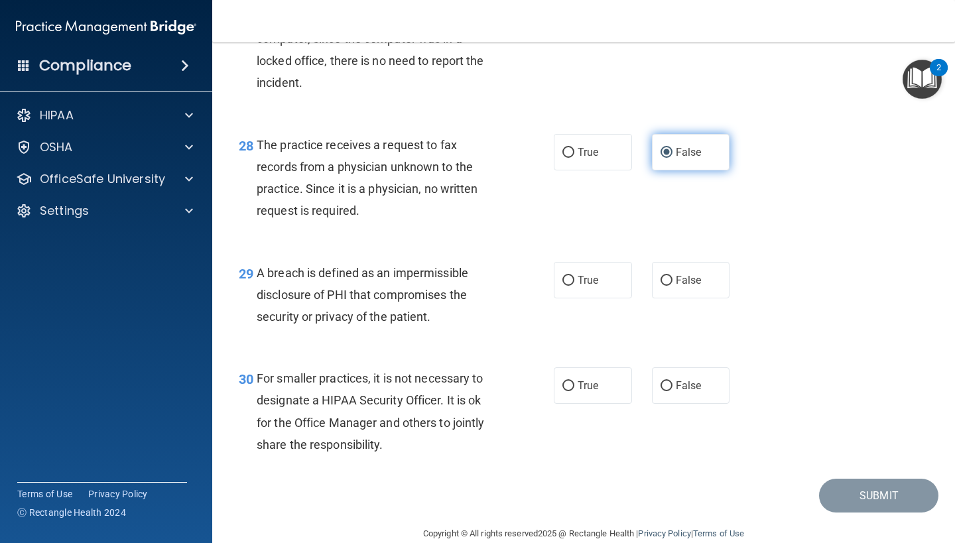
scroll to position [3292, 0]
click at [569, 285] on input "True" at bounding box center [568, 280] width 12 height 10
radio input "true"
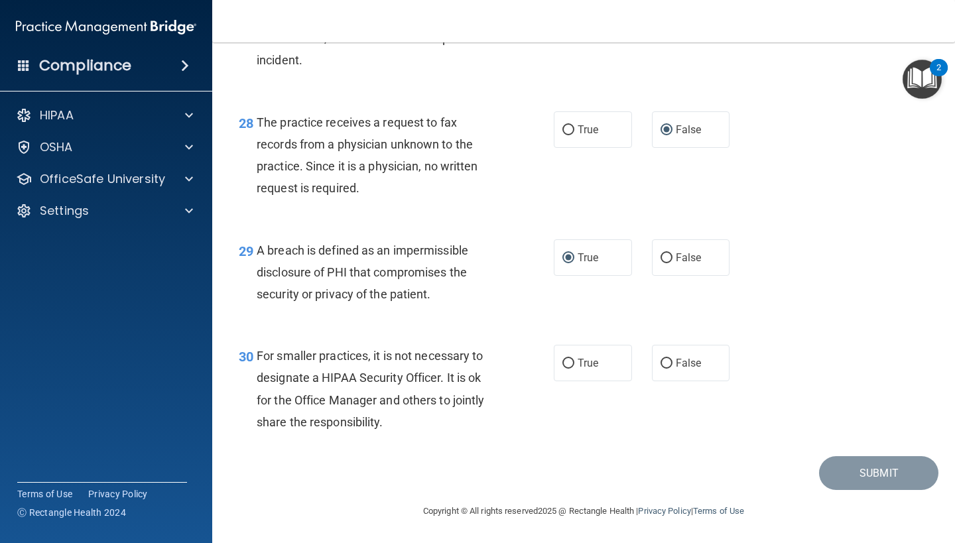
scroll to position [3319, 0]
click at [668, 367] on input "False" at bounding box center [666, 364] width 12 height 10
radio input "true"
click at [864, 470] on button "Submit" at bounding box center [878, 473] width 119 height 34
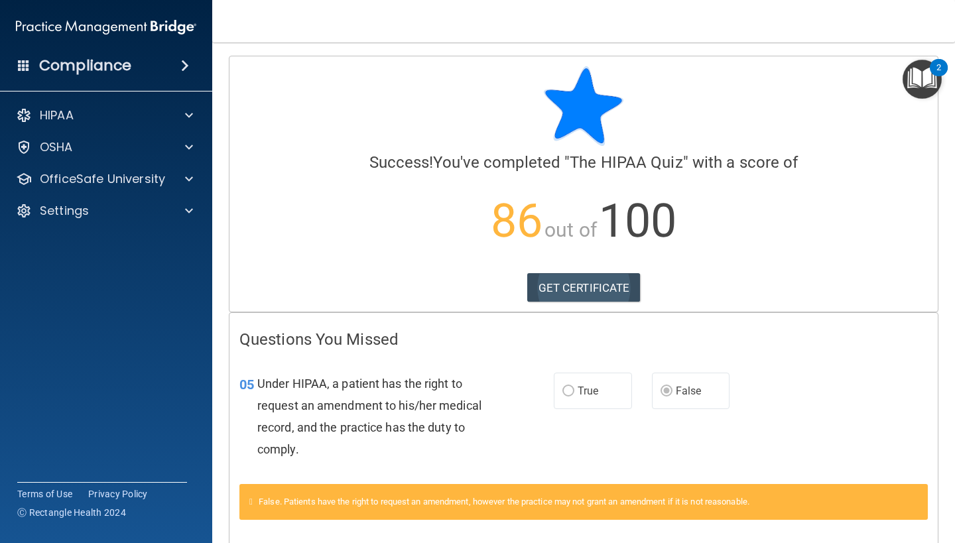
click at [589, 284] on link "GET CERTIFICATE" at bounding box center [583, 287] width 113 height 29
